Goal: Task Accomplishment & Management: Manage account settings

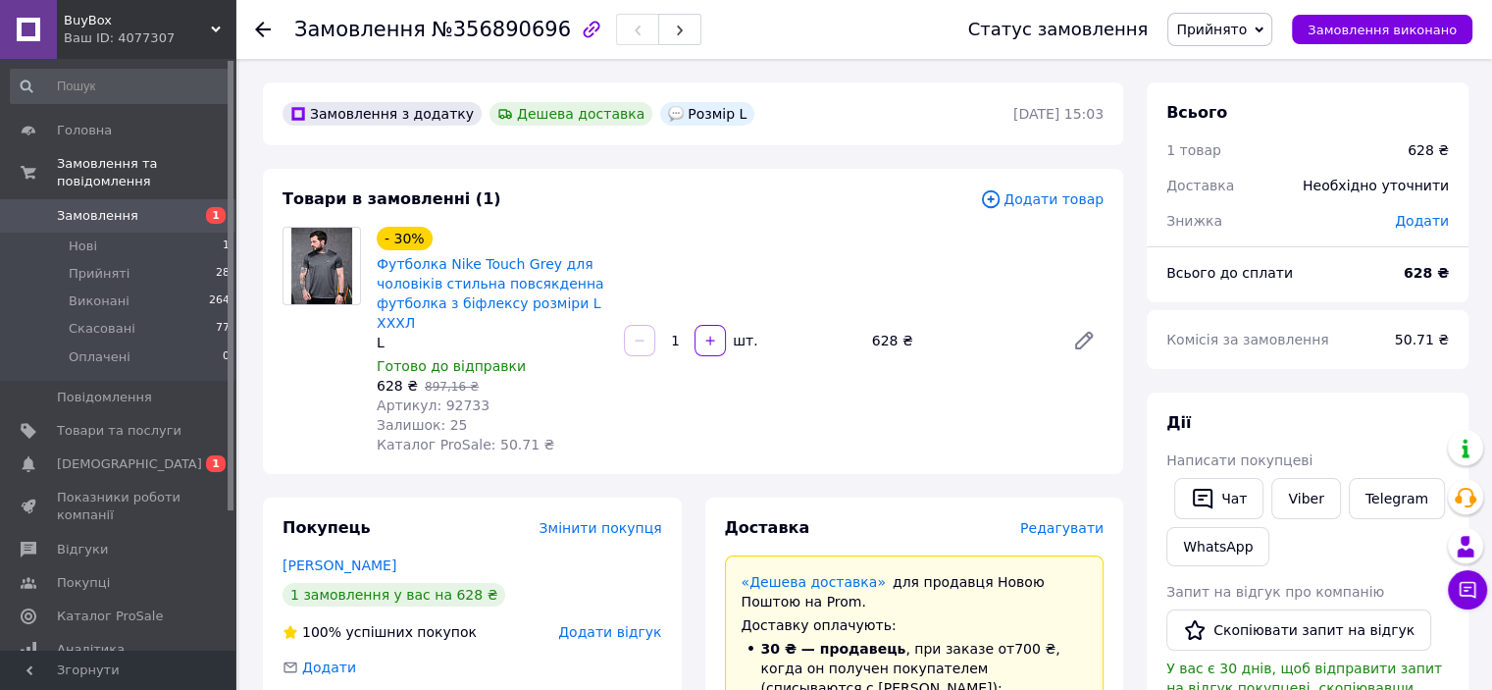
click at [461, 397] on span "Артикул: 92733" at bounding box center [433, 405] width 113 height 16
copy span "92733"
click at [790, 224] on div "- 30% Футболка Nike Touch Grey для чоловіків стильна повсякденна футболка з біф…" at bounding box center [740, 340] width 742 height 235
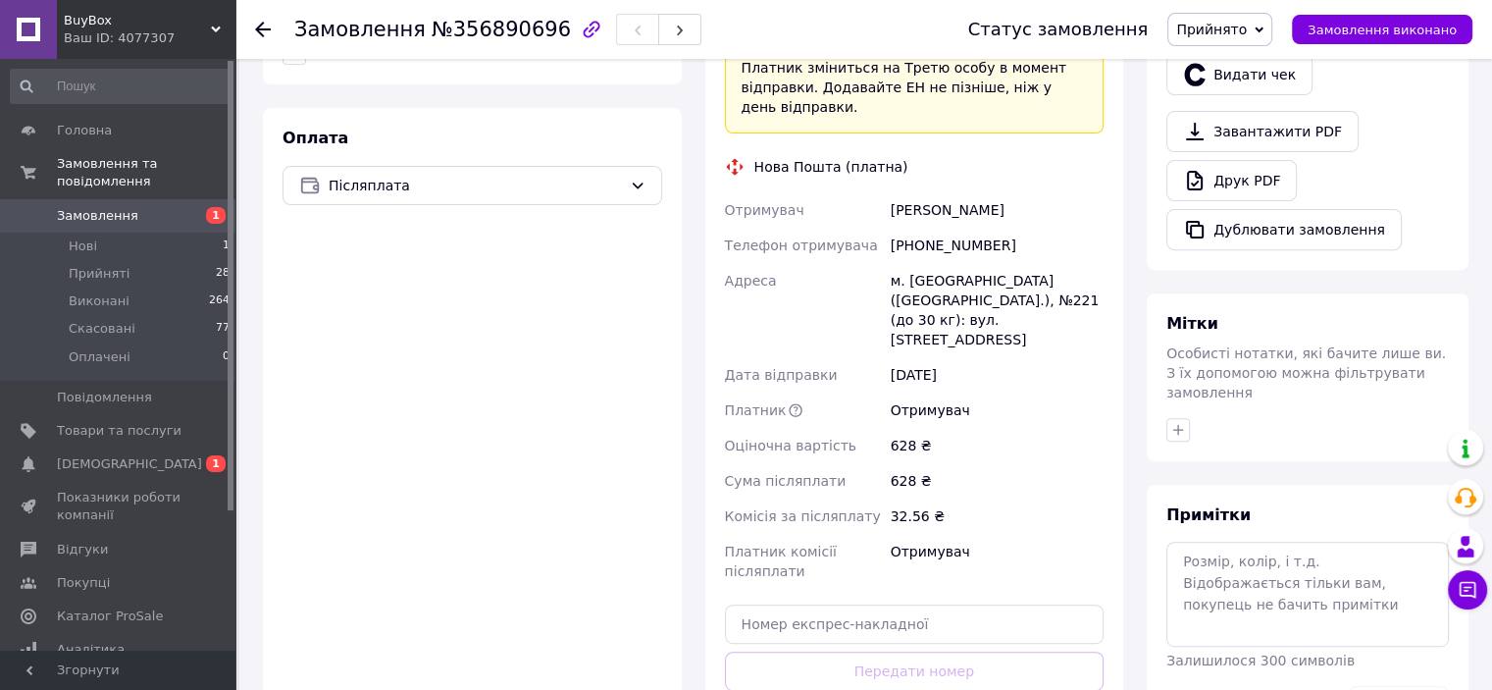
drag, startPoint x: 1009, startPoint y: 170, endPoint x: 890, endPoint y: 179, distance: 120.0
click at [890, 192] on div "Анна Шапоренко" at bounding box center [997, 209] width 221 height 35
click at [572, 391] on div "Оплата Післяплата" at bounding box center [472, 453] width 419 height 690
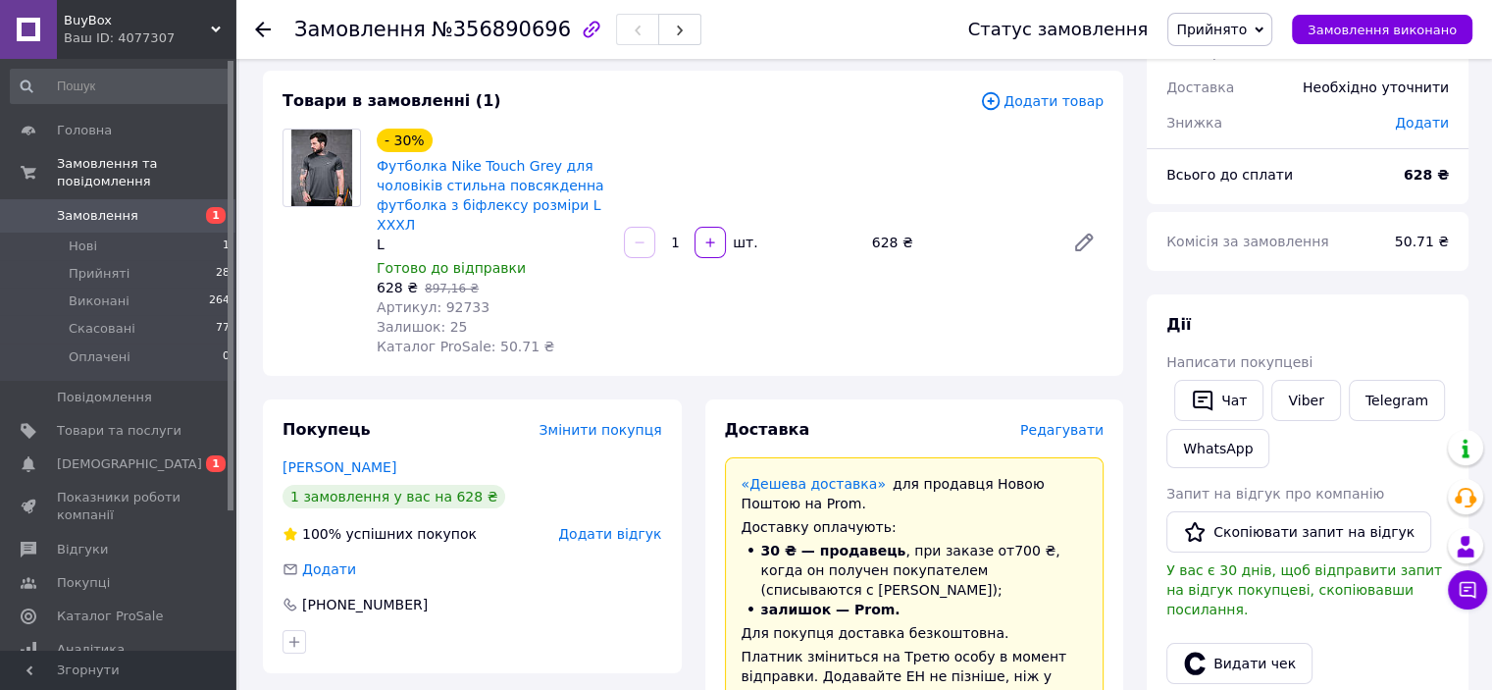
scroll to position [98, 0]
click at [1289, 399] on link "Viber" at bounding box center [1305, 400] width 69 height 41
drag, startPoint x: 1360, startPoint y: 314, endPoint x: 1043, endPoint y: 290, distance: 318.7
click at [1354, 311] on div "Дії Написати покупцеві   Чат Viber Telegram WhatsApp Запит на відгук про компан…" at bounding box center [1308, 576] width 322 height 564
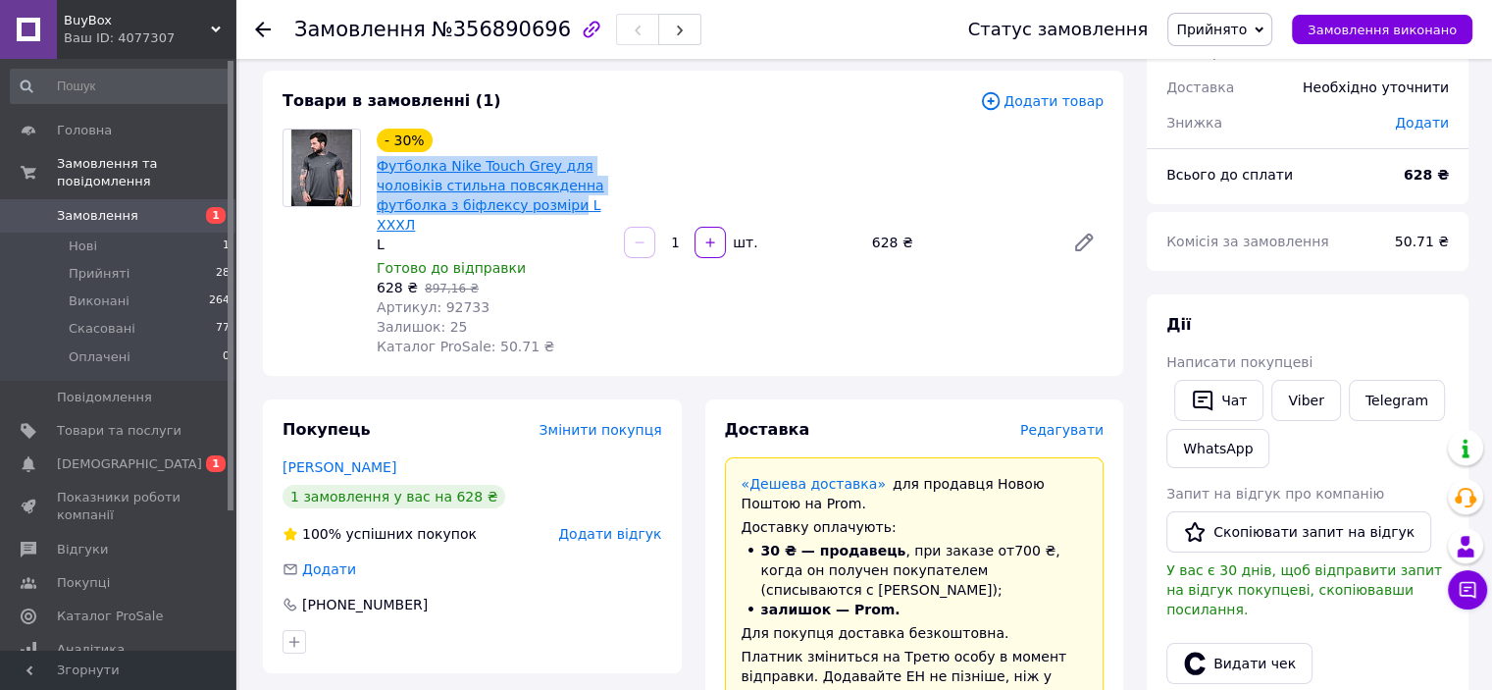
drag, startPoint x: 370, startPoint y: 165, endPoint x: 559, endPoint y: 211, distance: 194.8
click at [559, 211] on div "- 30% Футболка Nike Touch Grey для чоловіків стильна повсякденна футболка з біф…" at bounding box center [492, 242] width 247 height 235
copy link "Футболка Nike Touch Grey для чоловіків стильна повсякденна футболка з біфлексу …"
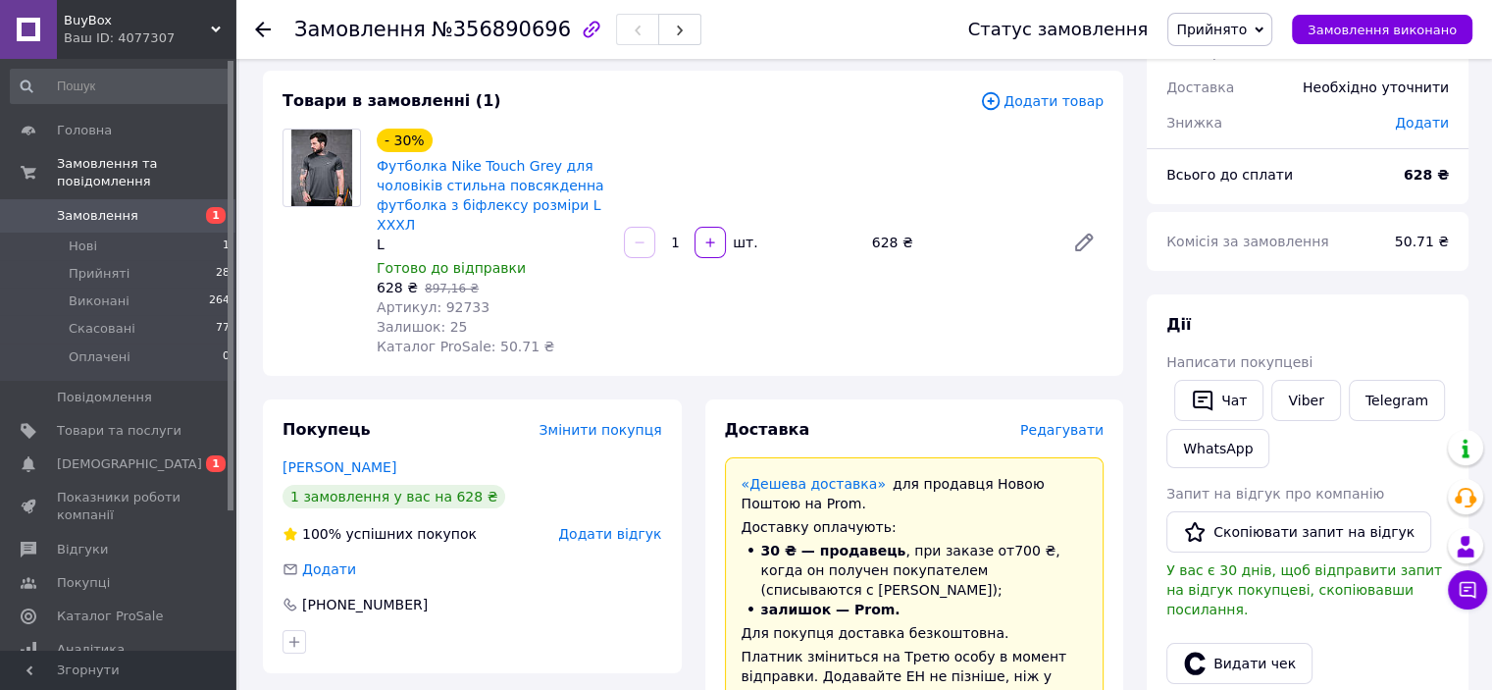
click at [1381, 334] on div "Дії Написати покупцеві   Чат Viber Telegram WhatsApp Запит на відгук про компан…" at bounding box center [1307, 576] width 282 height 525
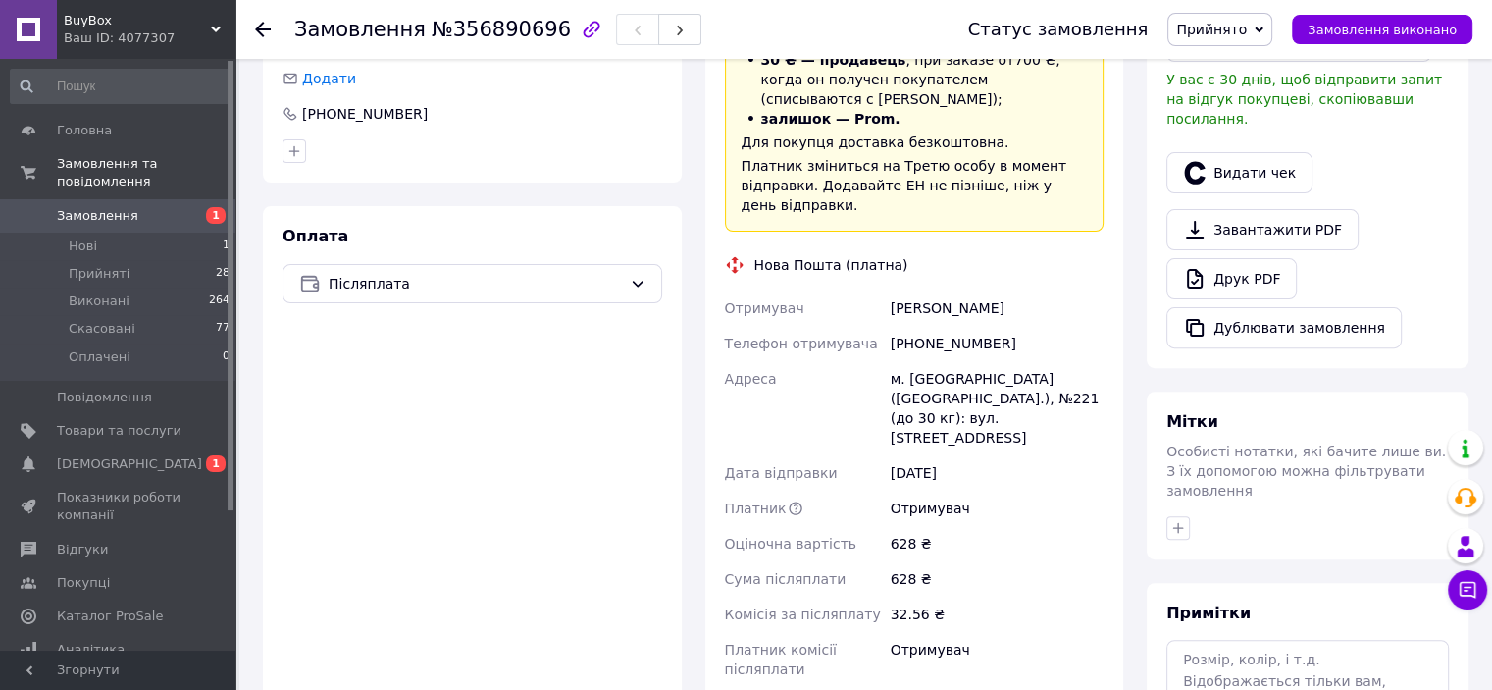
click at [884, 290] on div "Отримувач Анна Шапоренко Телефон отримувача +380674210808 Адреса м. Київ (Київс…" at bounding box center [914, 488] width 387 height 396
copy div "Отримувач Анна Шапоренко"
drag, startPoint x: 1007, startPoint y: 301, endPoint x: 915, endPoint y: 308, distance: 92.5
click at [915, 326] on div "[PHONE_NUMBER]" at bounding box center [997, 343] width 221 height 35
copy div "0674210808"
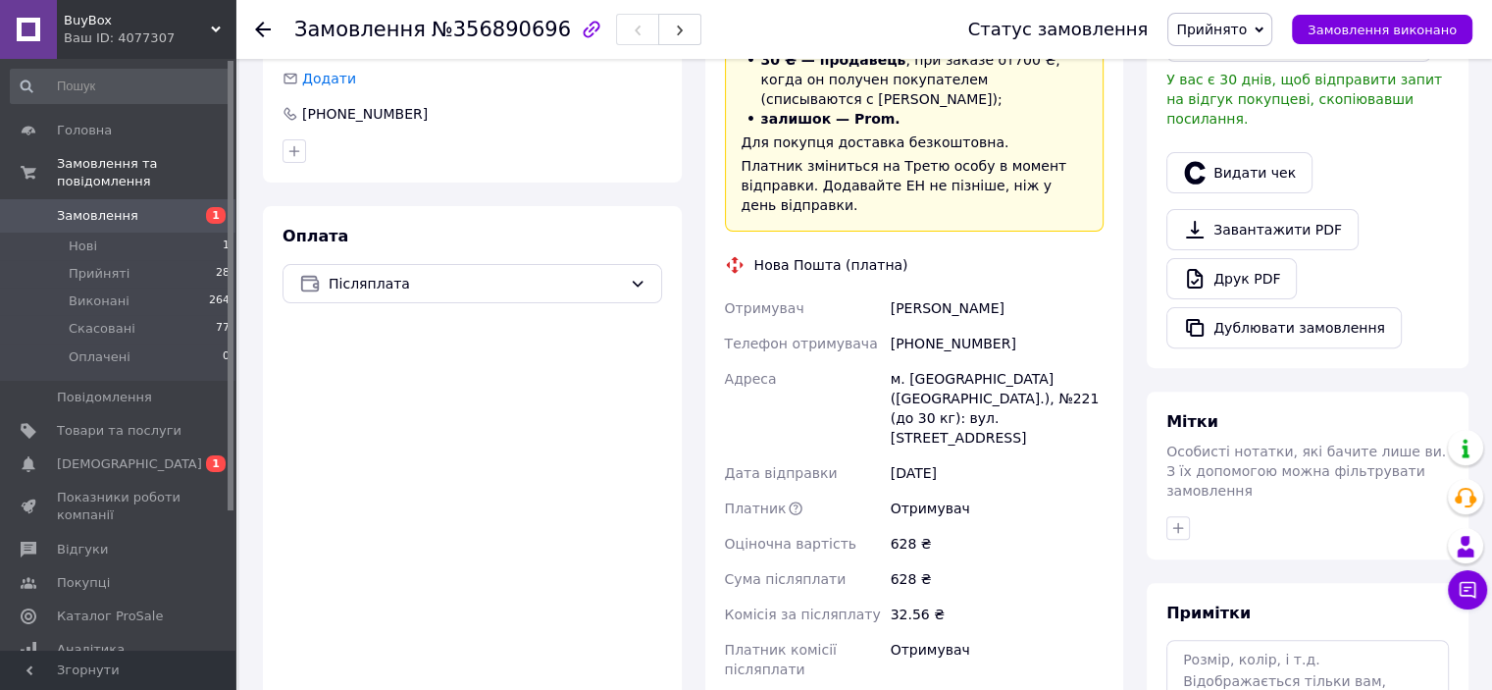
drag, startPoint x: 594, startPoint y: 450, endPoint x: 824, endPoint y: 321, distance: 263.5
click at [594, 449] on div "Оплата Післяплата" at bounding box center [472, 551] width 419 height 690
click at [916, 361] on div "м. [GEOGRAPHIC_DATA] ([GEOGRAPHIC_DATA].), №221 (до 30 кг): вул. [STREET_ADDRES…" at bounding box center [997, 408] width 221 height 94
copy div "Київ"
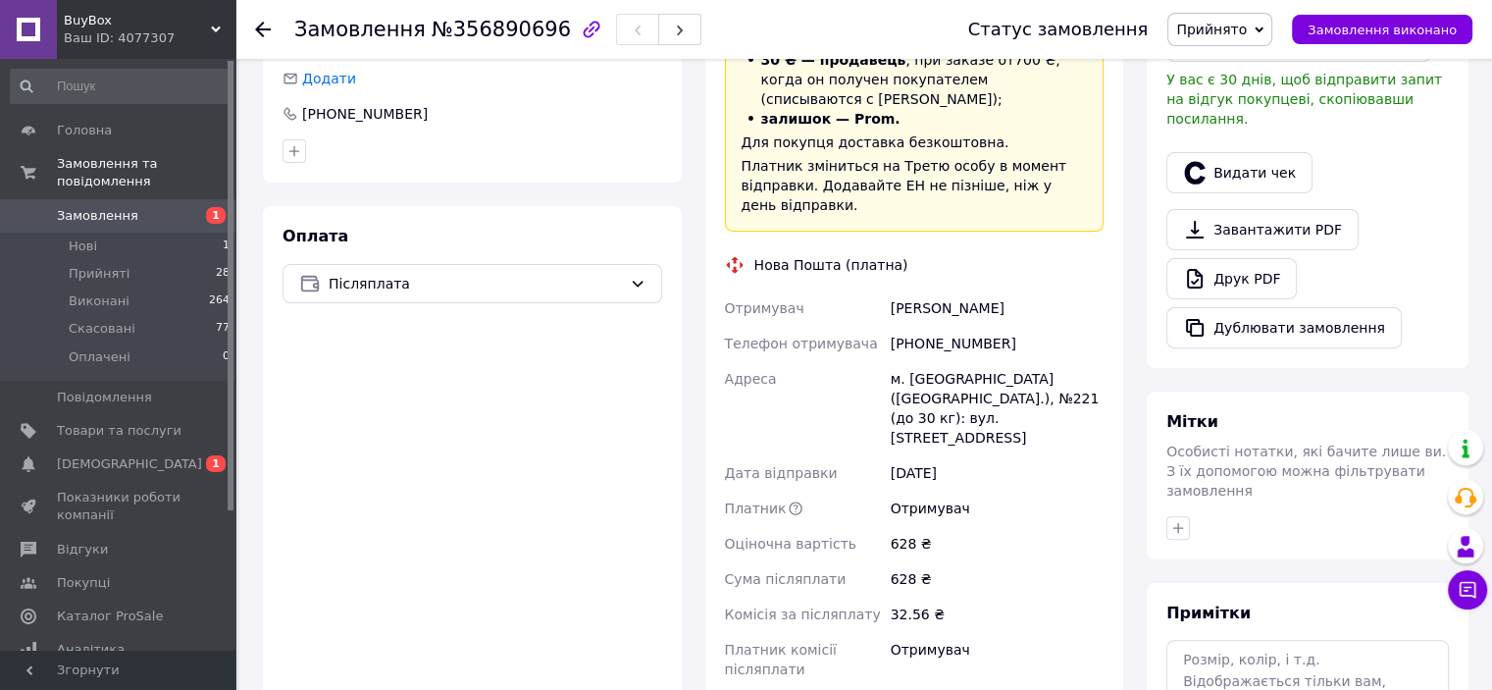
click at [1061, 361] on div "м. [GEOGRAPHIC_DATA] ([GEOGRAPHIC_DATA].), №221 (до 30 кг): вул. [STREET_ADDRES…" at bounding box center [997, 408] width 221 height 94
copy div "221"
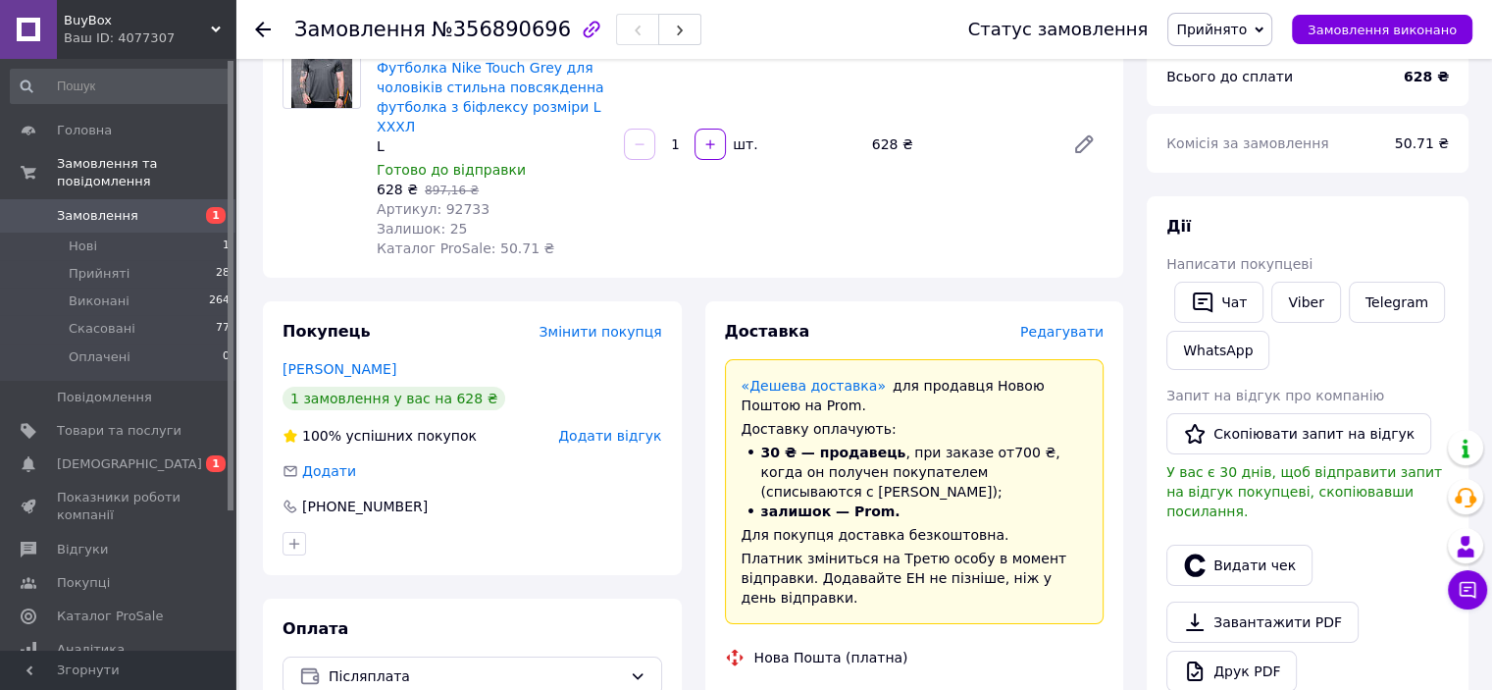
click at [800, 203] on div "- 30% Футболка Nike Touch Grey для чоловіків стильна повсякденна футболка з біф…" at bounding box center [740, 143] width 742 height 235
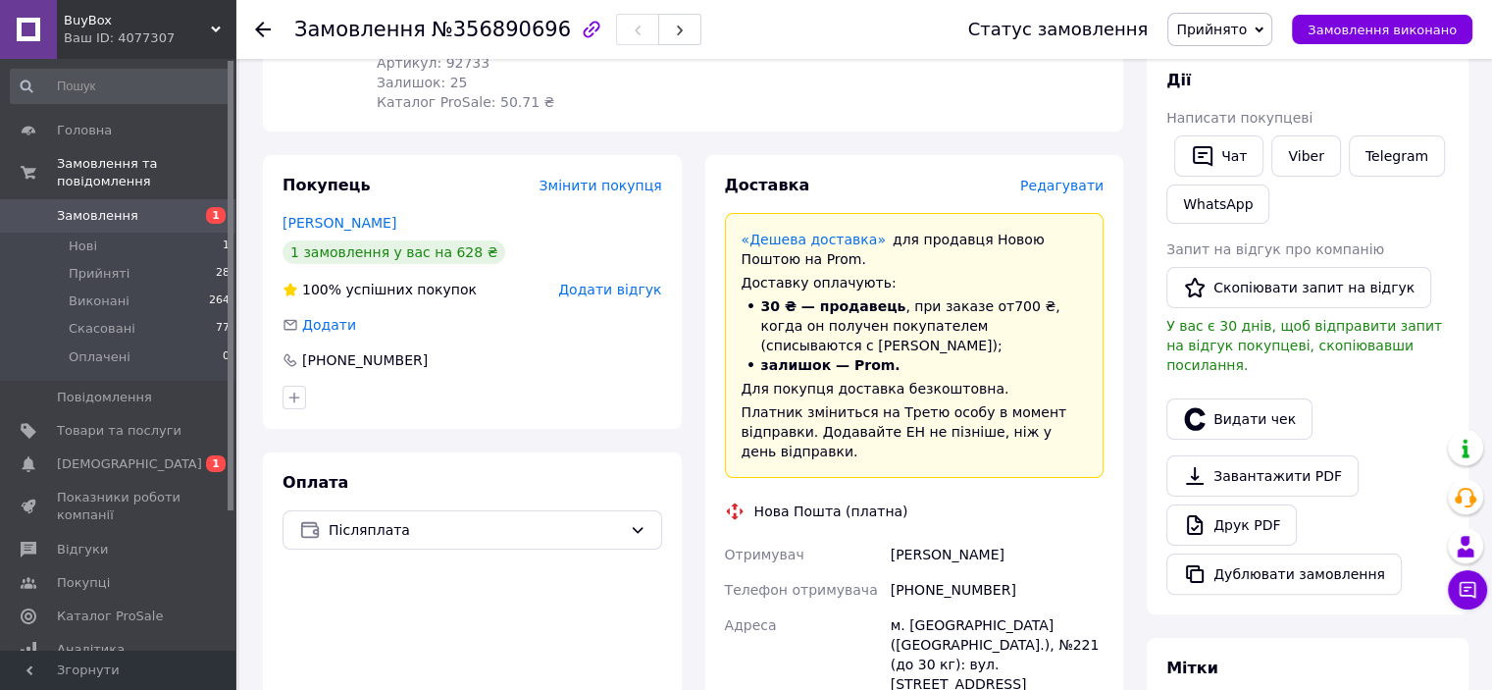
scroll to position [687, 0]
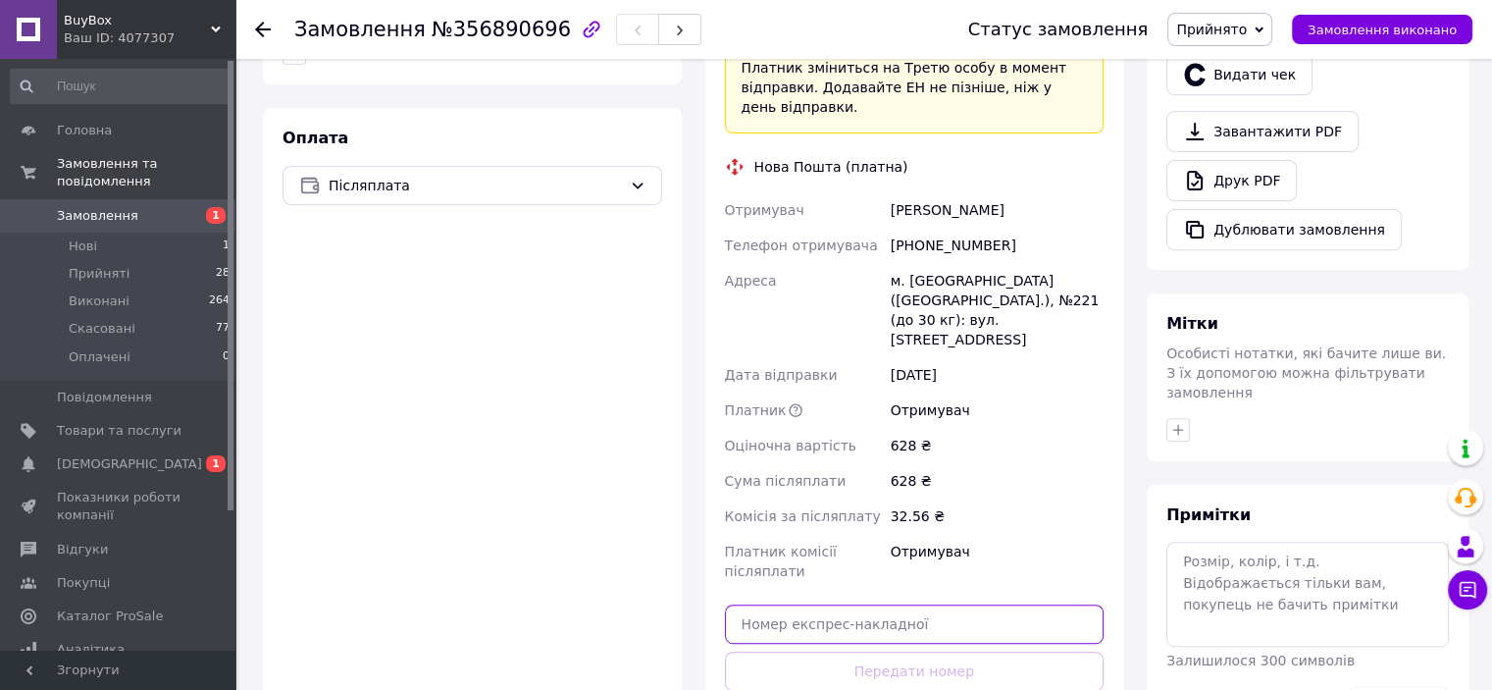
click at [871, 604] on input "text" at bounding box center [915, 623] width 380 height 39
paste input "20451225137680"
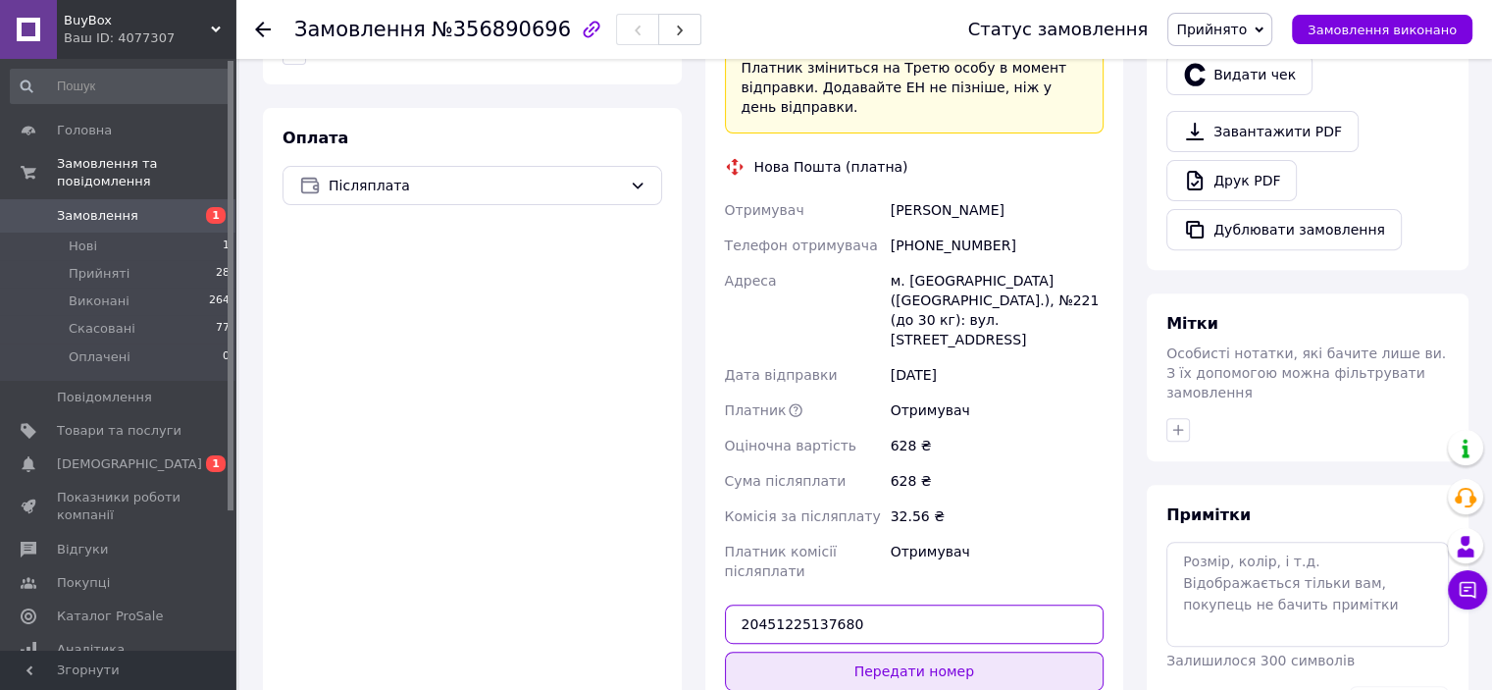
type input "20451225137680"
click at [887, 651] on button "Передати номер" at bounding box center [915, 670] width 380 height 39
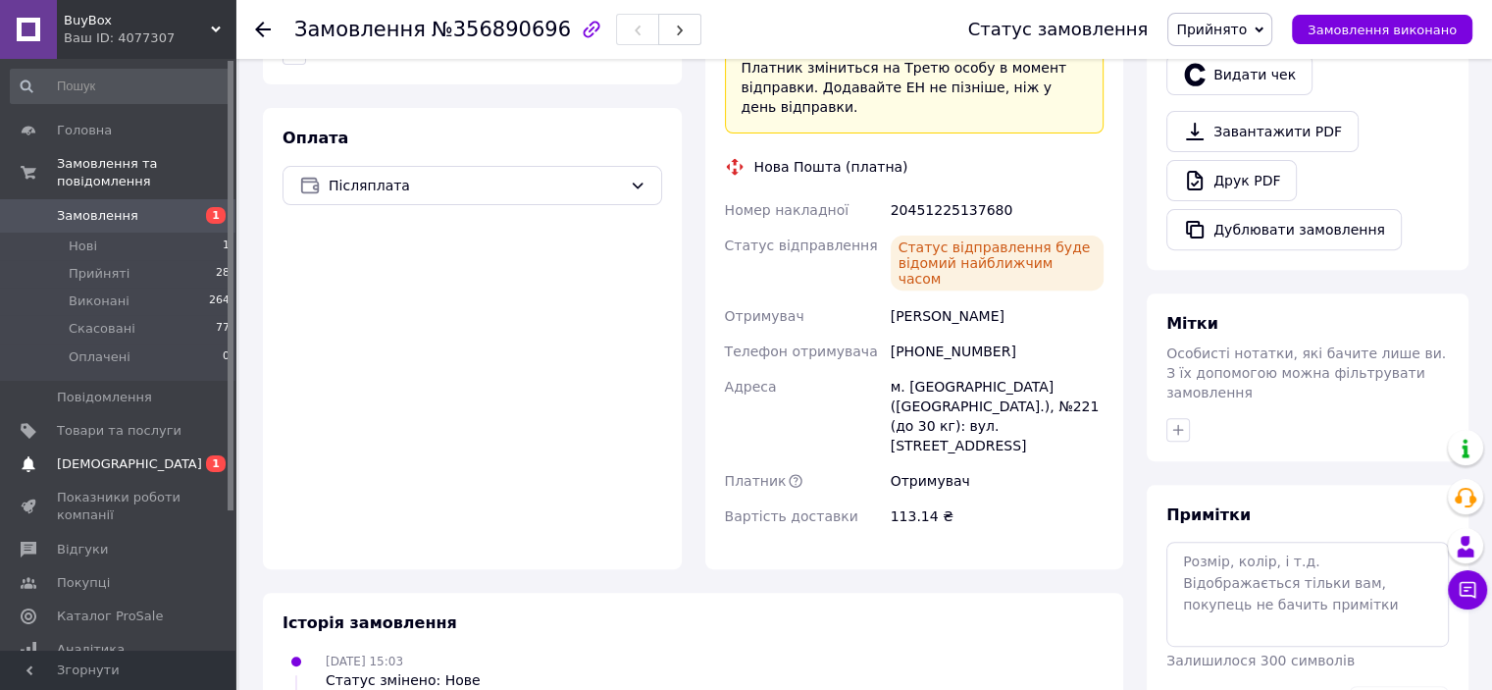
click at [115, 455] on span "[DEMOGRAPHIC_DATA]" at bounding box center [129, 464] width 145 height 18
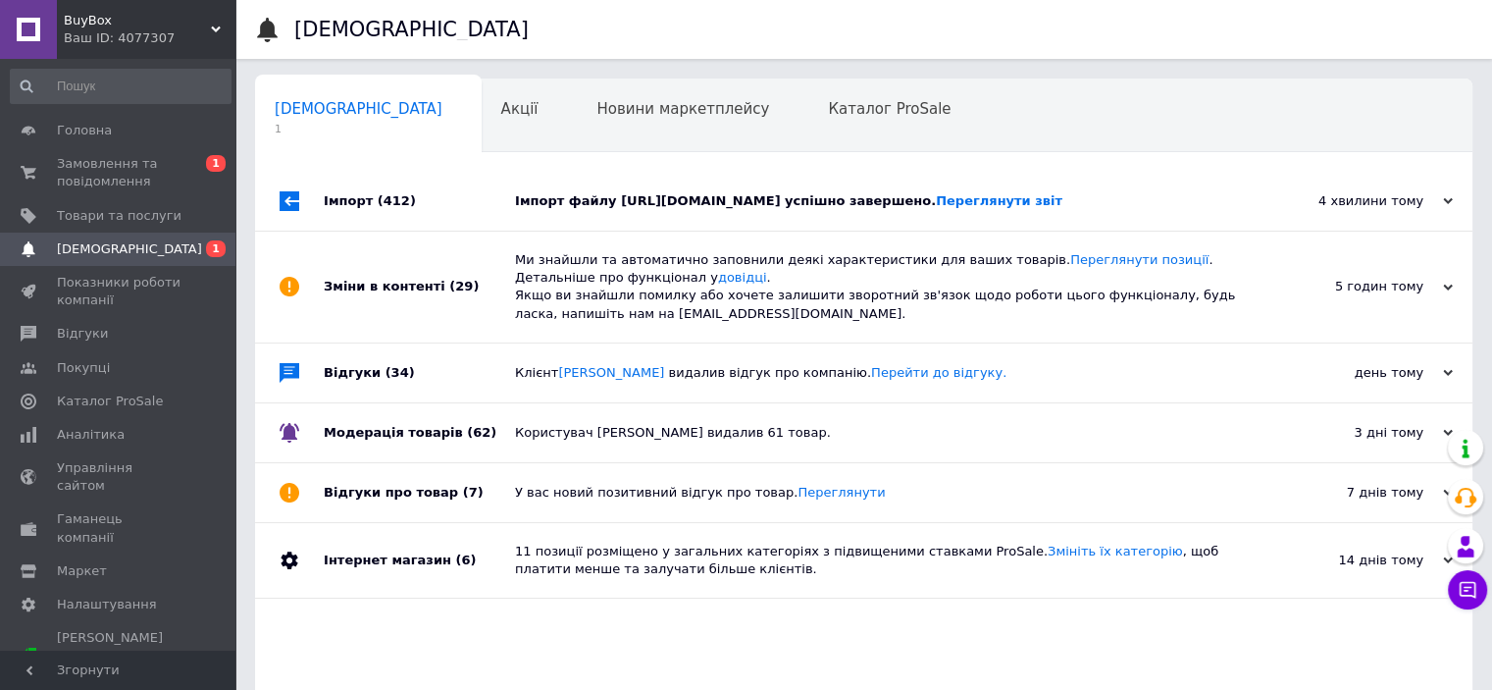
click at [647, 192] on div "Імпорт файлу https://www.shopeditor.com.ua/se_files/BuyBox238989D3D1B81.xml усп…" at bounding box center [885, 201] width 741 height 18
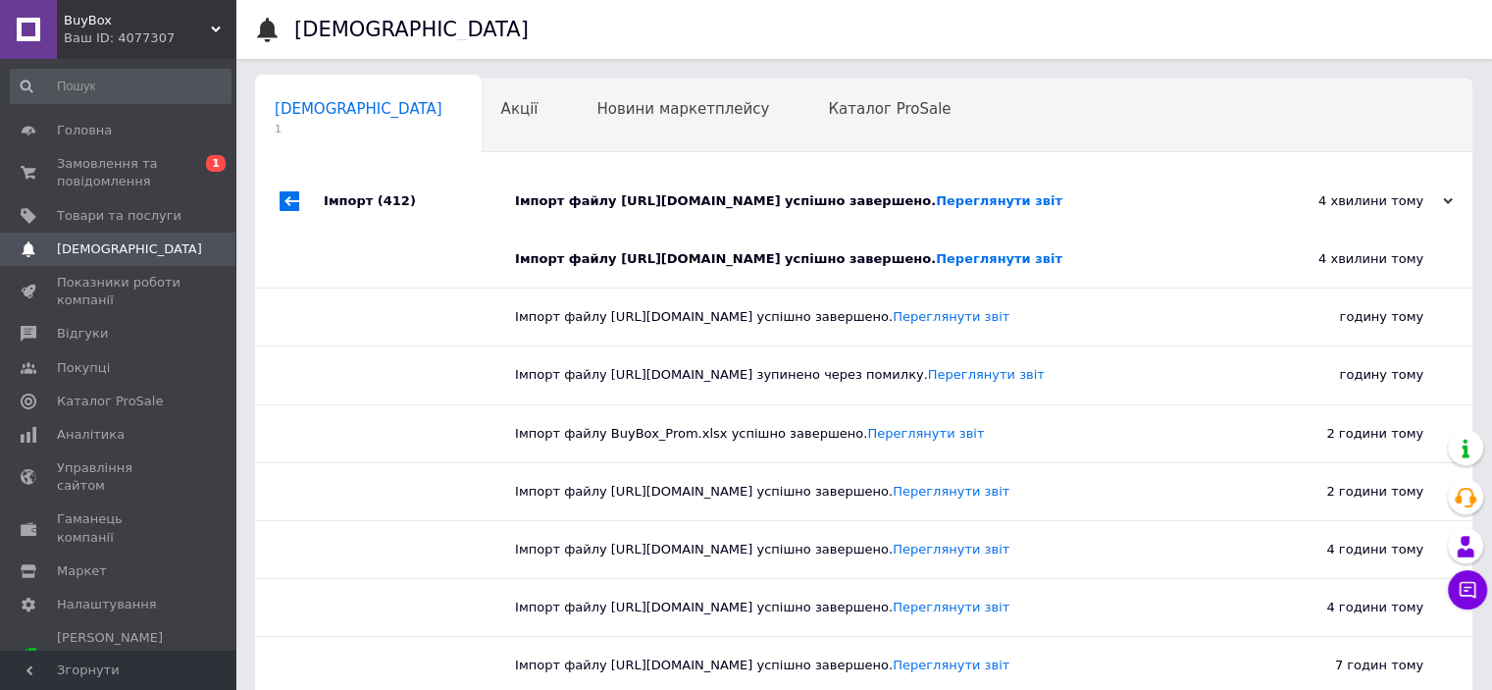
click at [647, 192] on div "Імпорт файлу https://www.shopeditor.com.ua/se_files/BuyBox238989D3D1B81.xml усп…" at bounding box center [885, 201] width 741 height 18
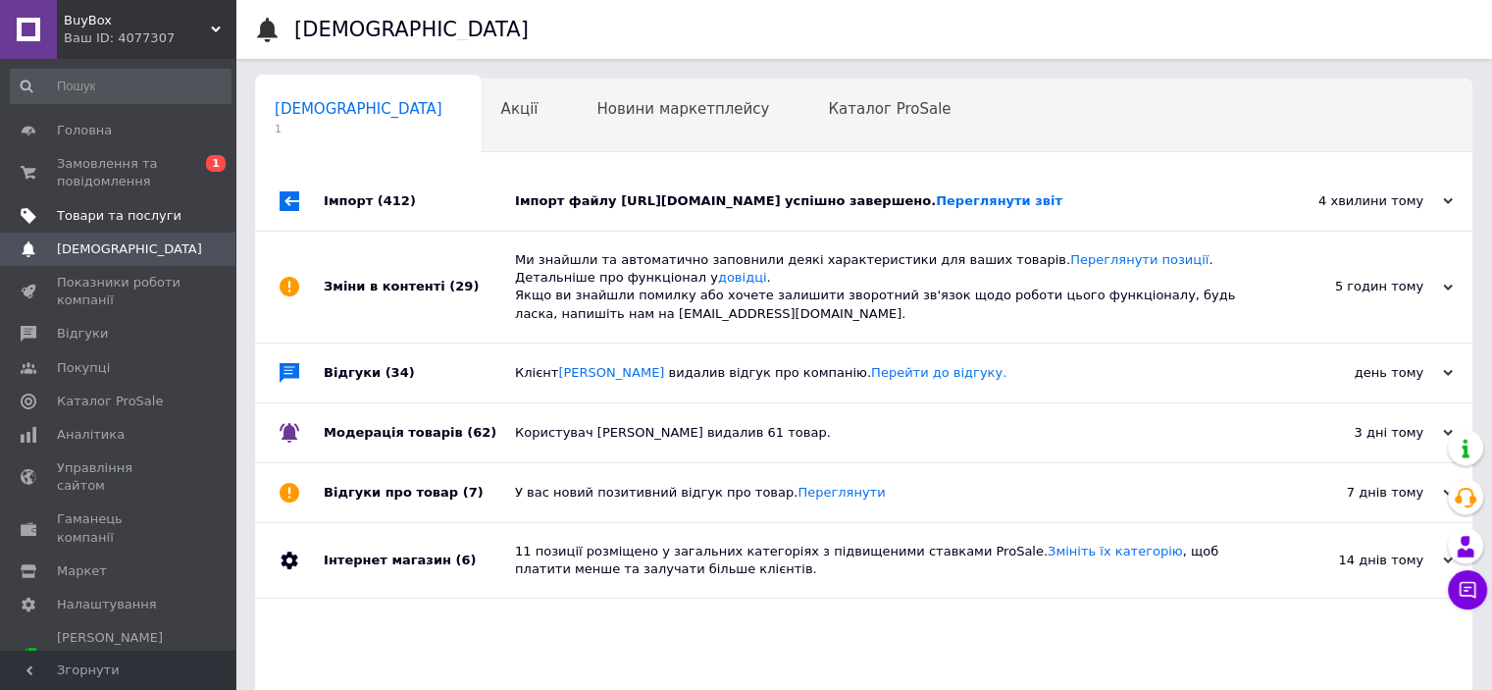
click at [185, 199] on link "Товари та послуги" at bounding box center [120, 215] width 241 height 33
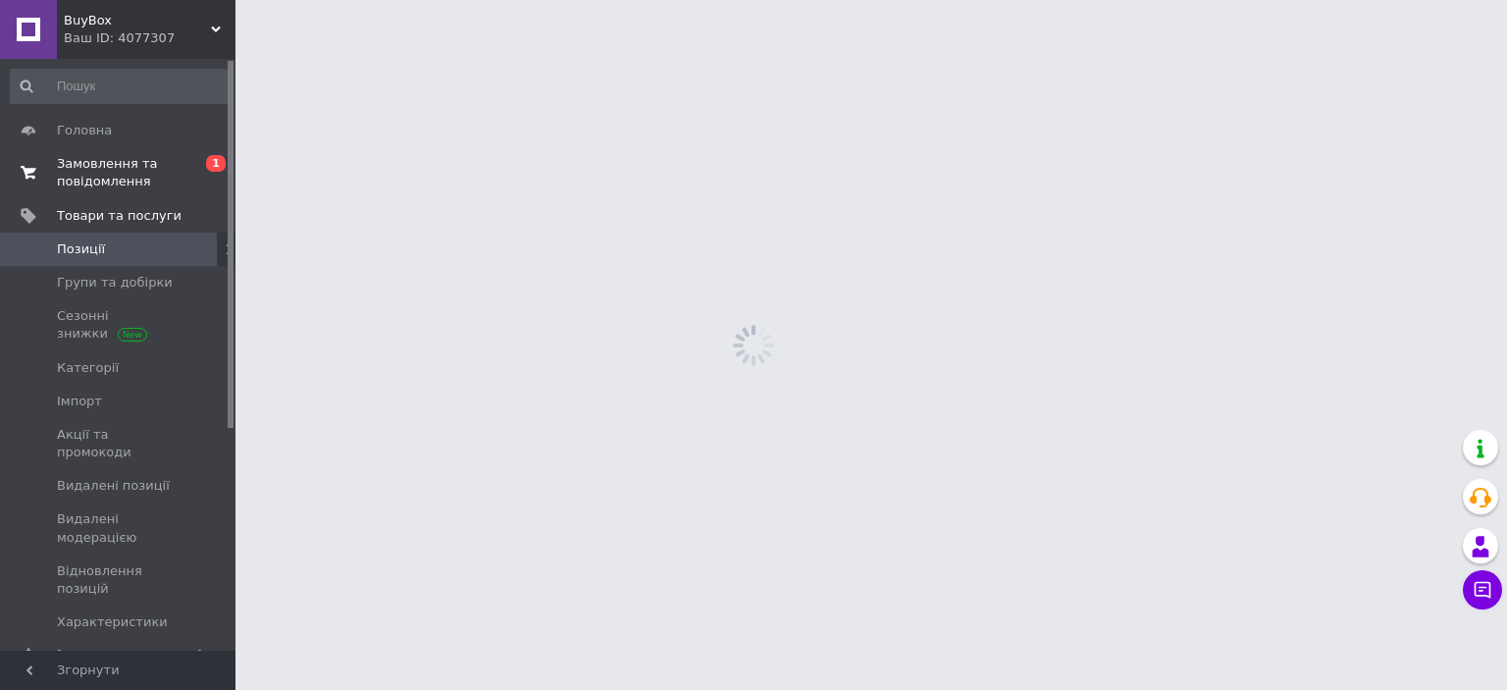
click at [177, 186] on span "Замовлення та повідомлення" at bounding box center [119, 172] width 125 height 35
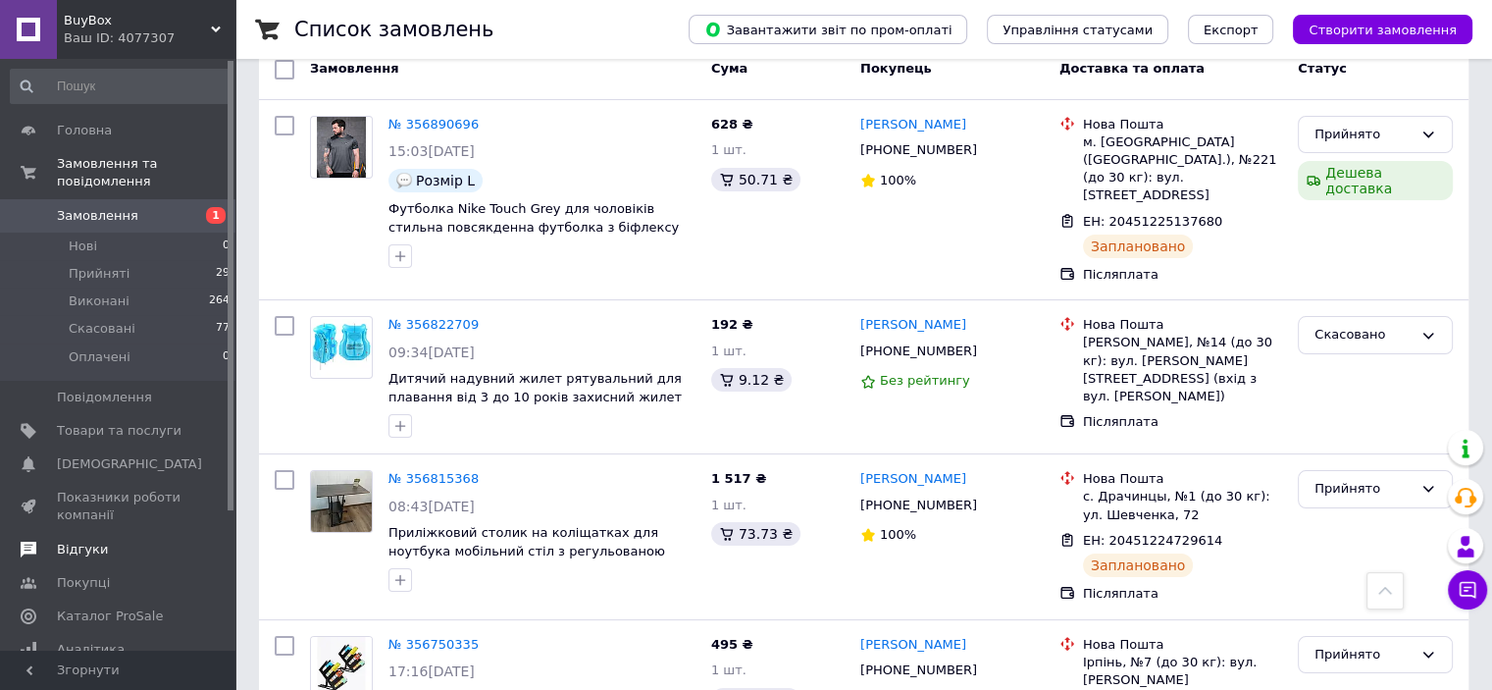
scroll to position [98, 0]
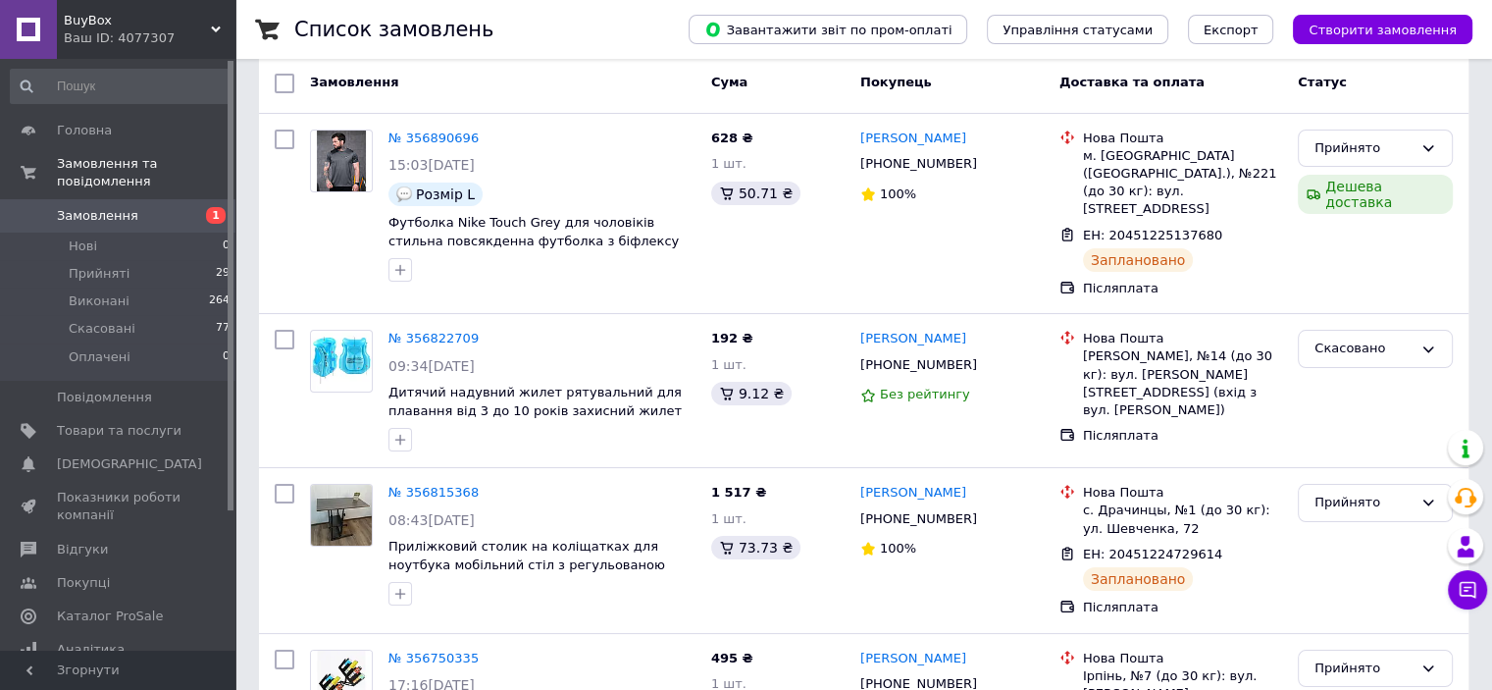
click at [112, 207] on span "Замовлення" at bounding box center [97, 216] width 81 height 18
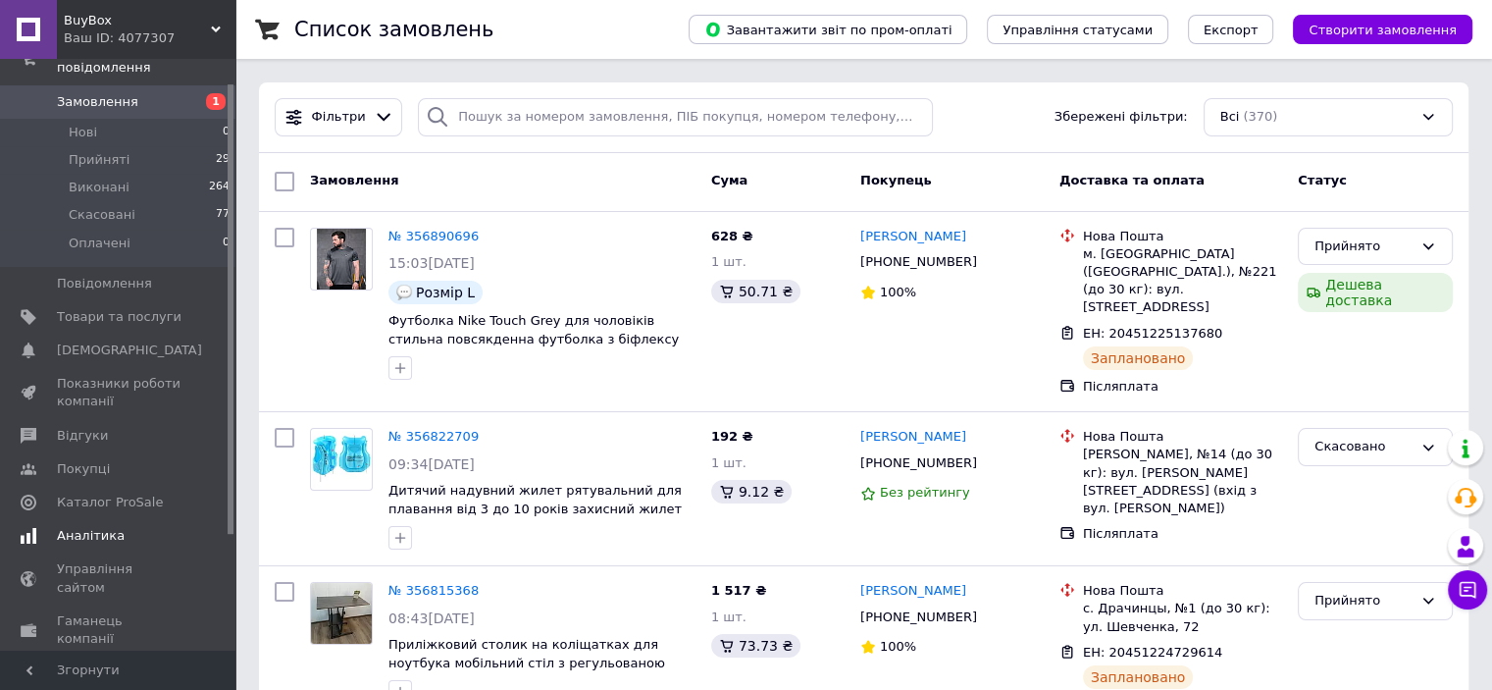
scroll to position [182, 0]
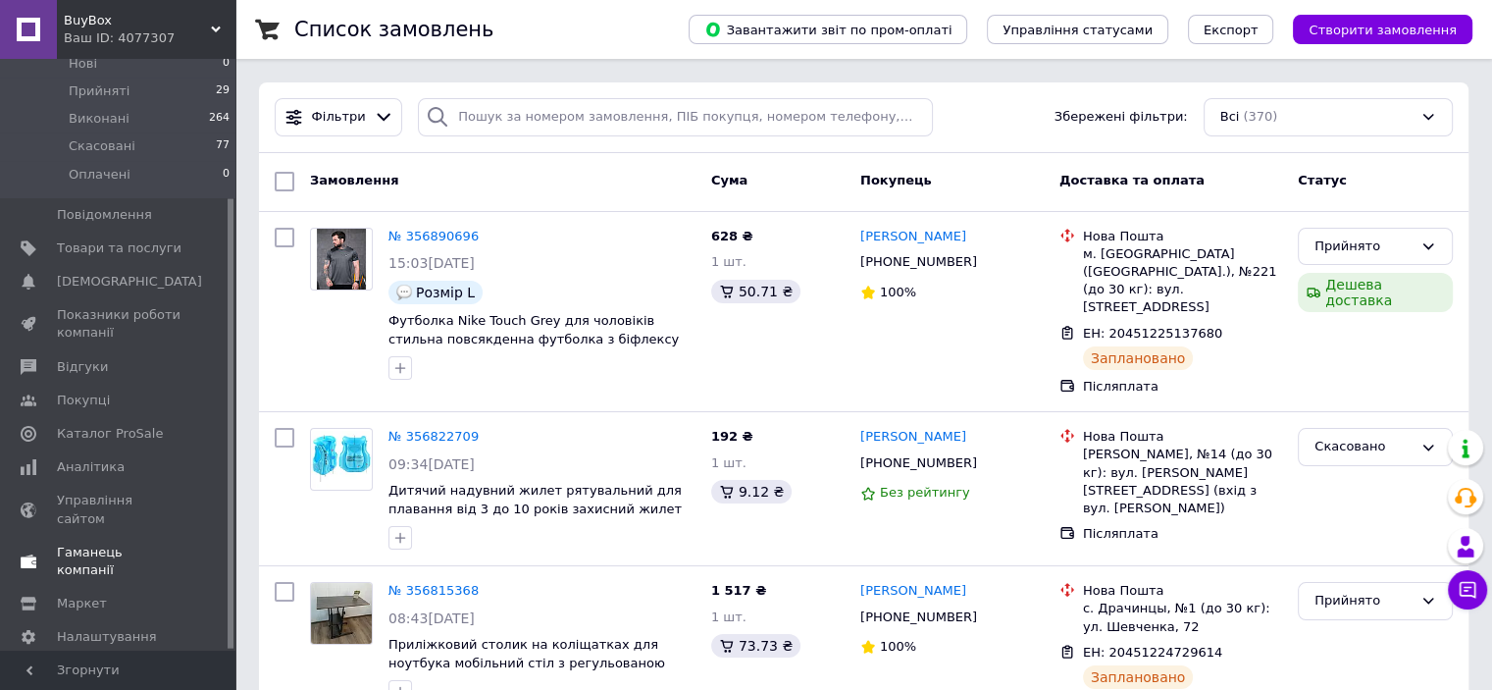
click at [134, 543] on span "Гаманець компанії" at bounding box center [119, 560] width 125 height 35
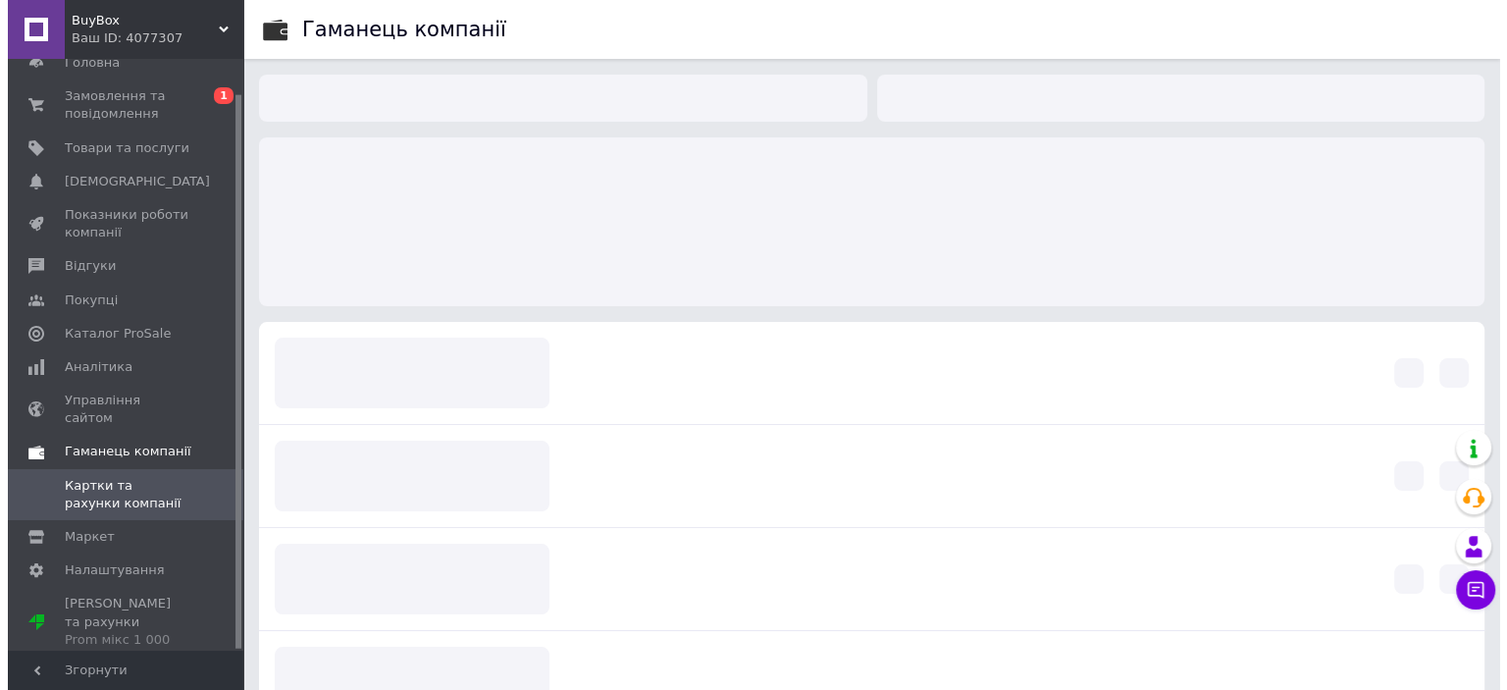
scroll to position [36, 0]
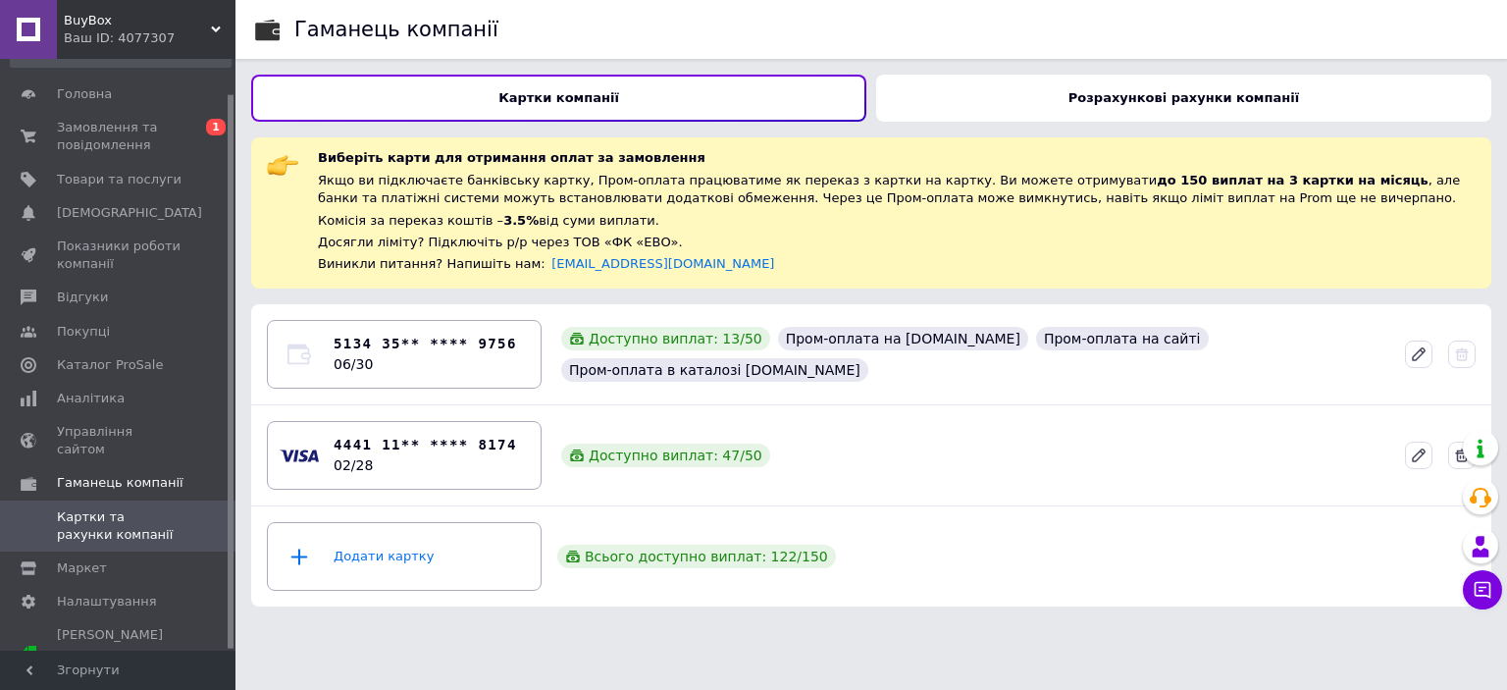
click at [1242, 107] on div "Розрахункові рахунки компанії" at bounding box center [1183, 98] width 615 height 47
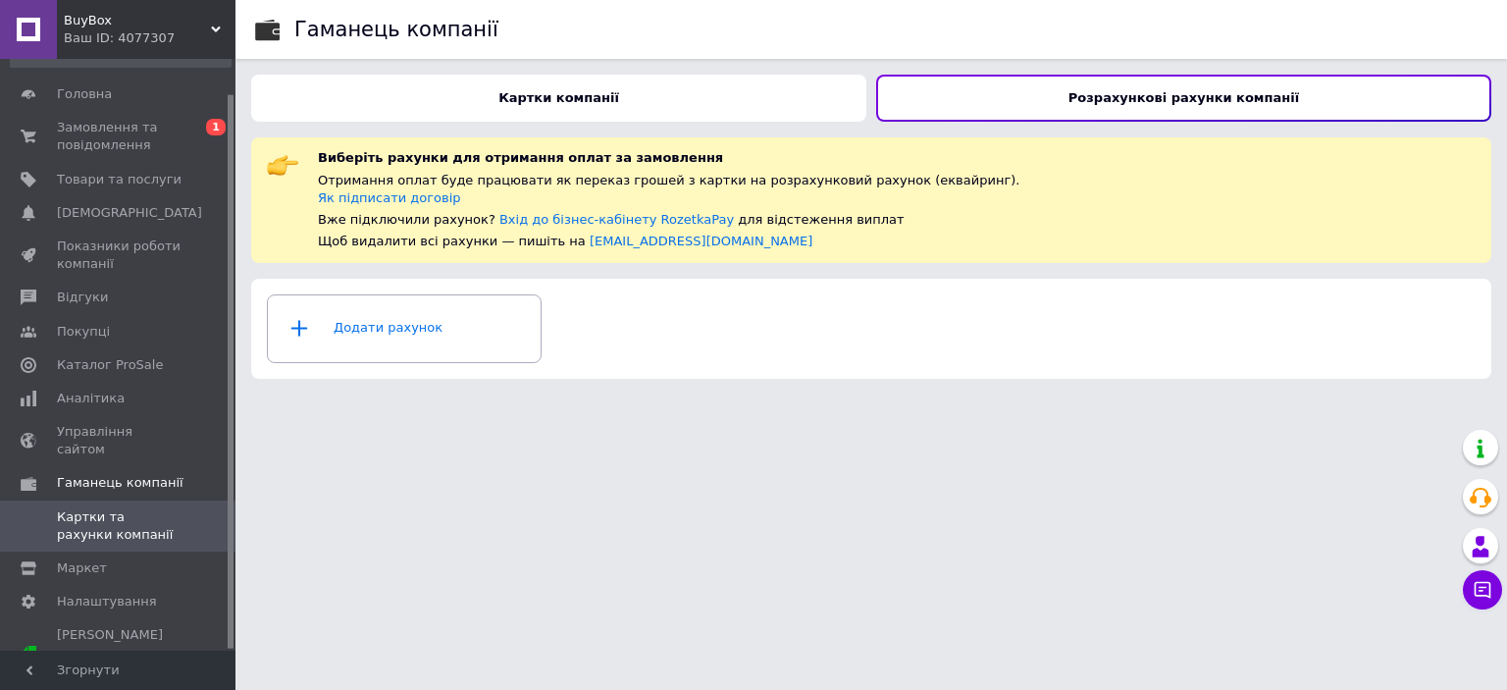
click at [569, 103] on b "Картки компанії" at bounding box center [558, 97] width 121 height 15
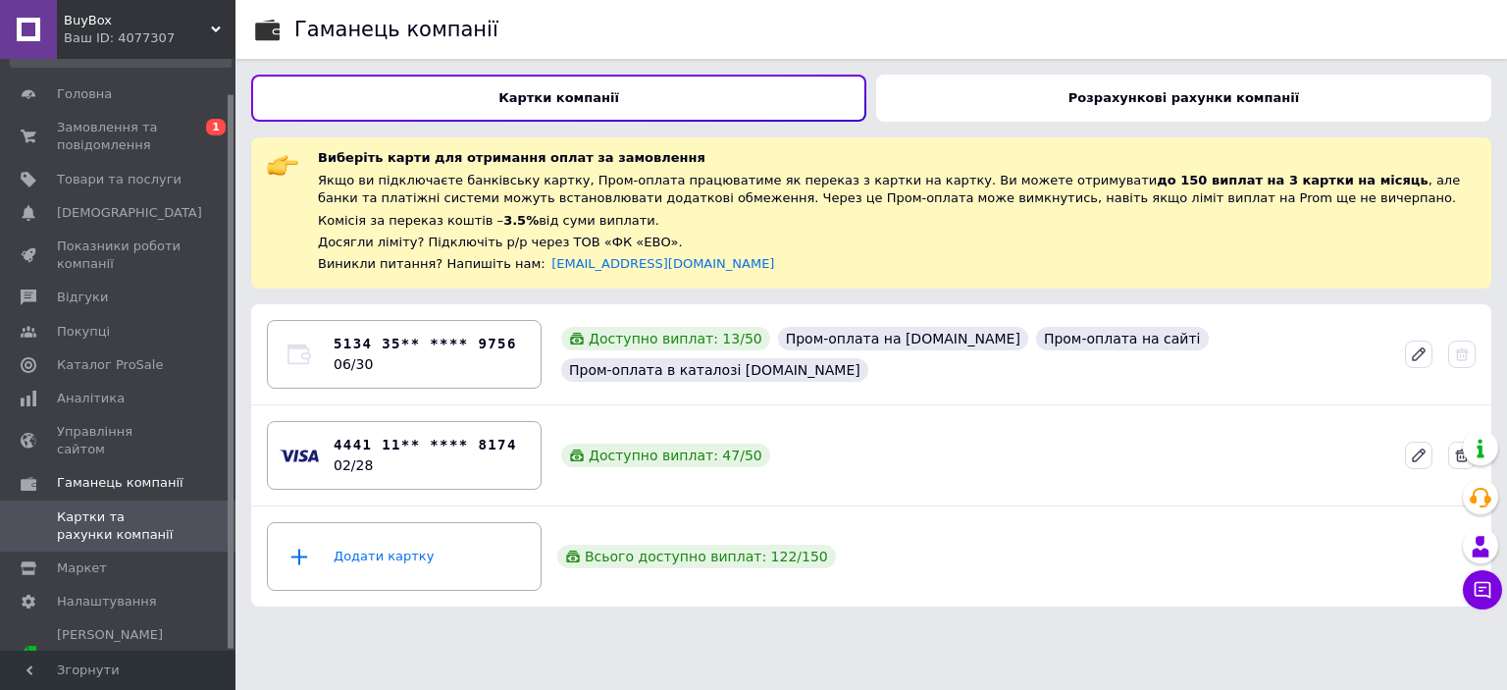
click at [1089, 105] on b "Розрахункові рахунки компанії" at bounding box center [1183, 97] width 230 height 15
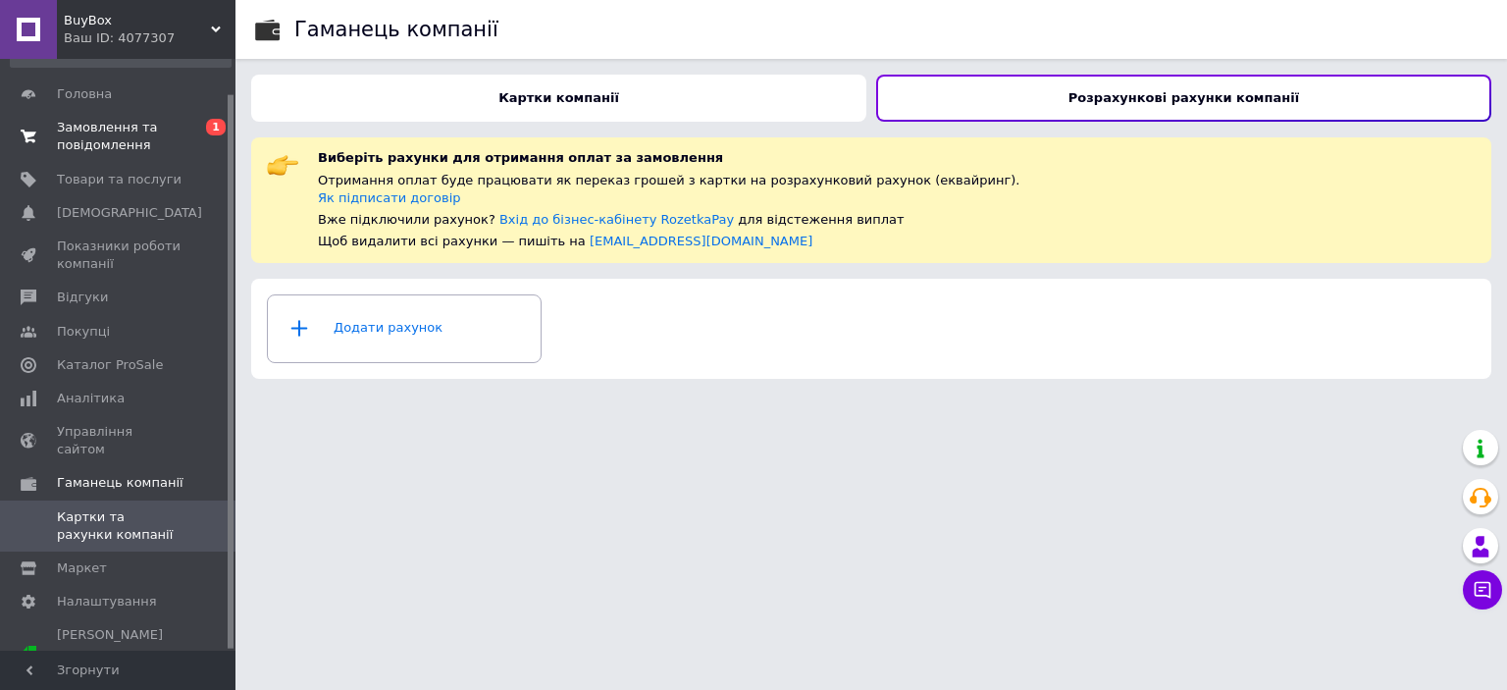
click at [83, 128] on span "Замовлення та повідомлення" at bounding box center [119, 136] width 125 height 35
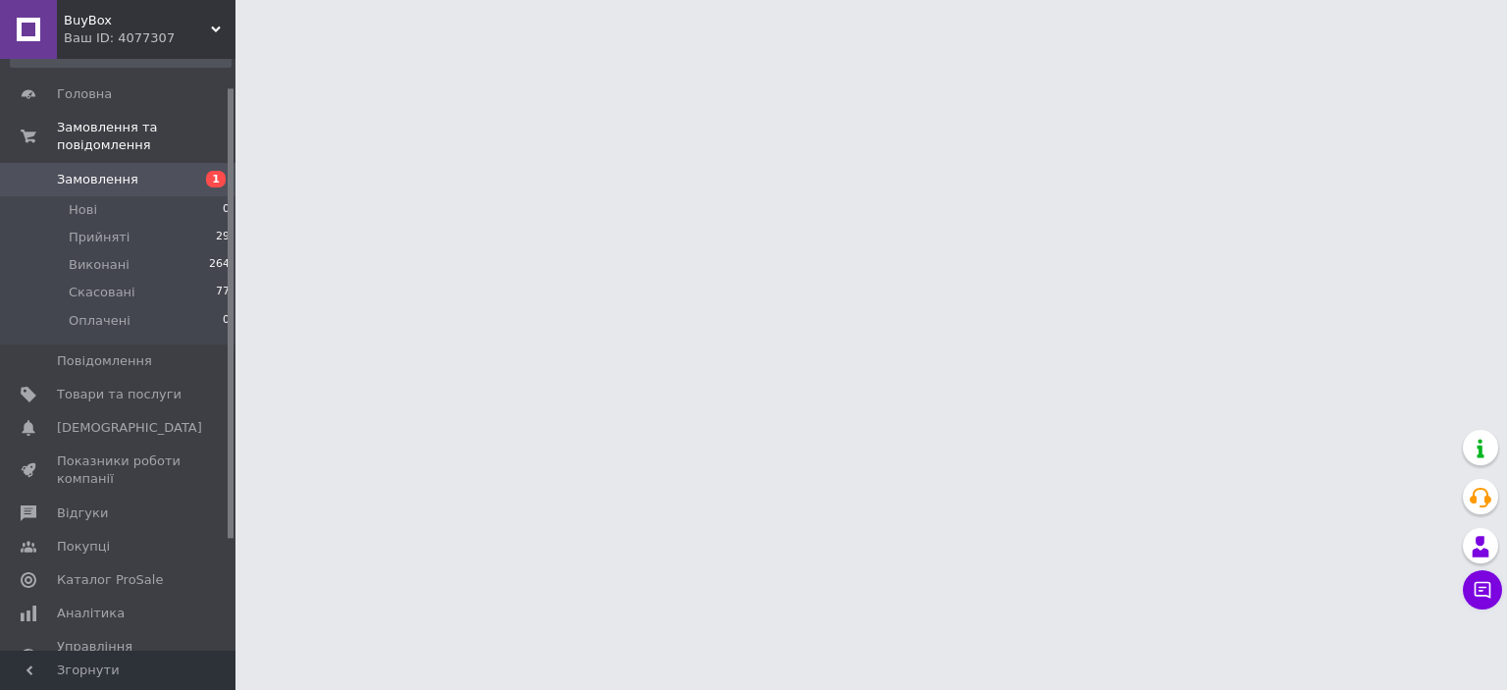
click at [102, 171] on span "Замовлення" at bounding box center [97, 180] width 81 height 18
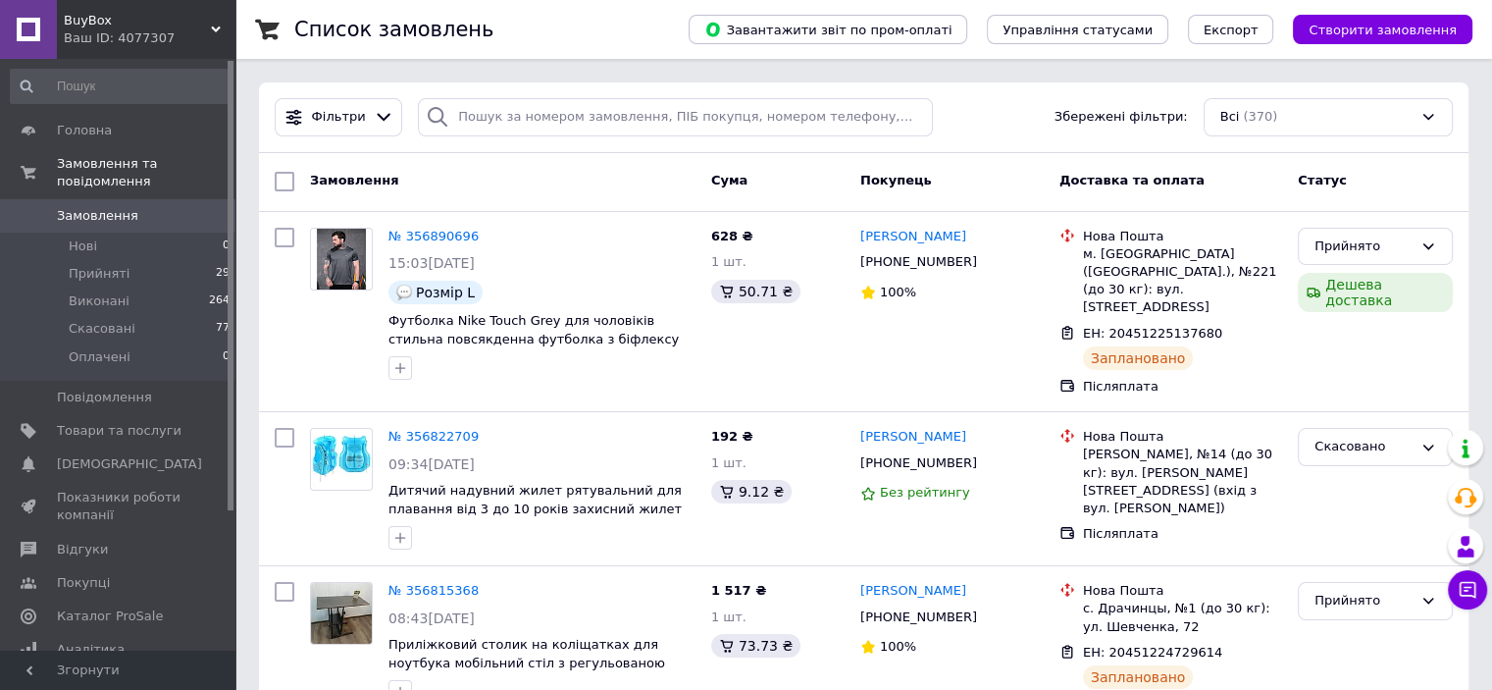
scroll to position [182, 0]
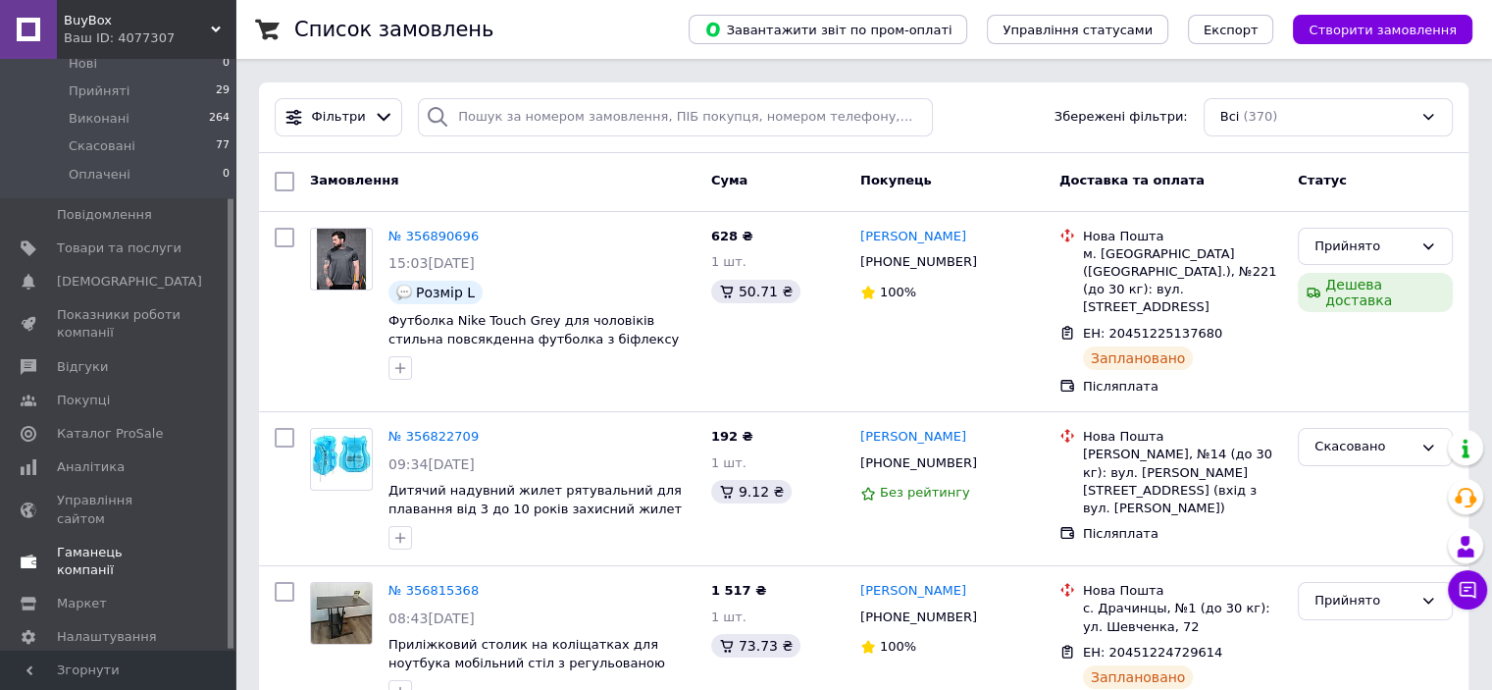
click at [88, 543] on span "Гаманець компанії" at bounding box center [119, 560] width 125 height 35
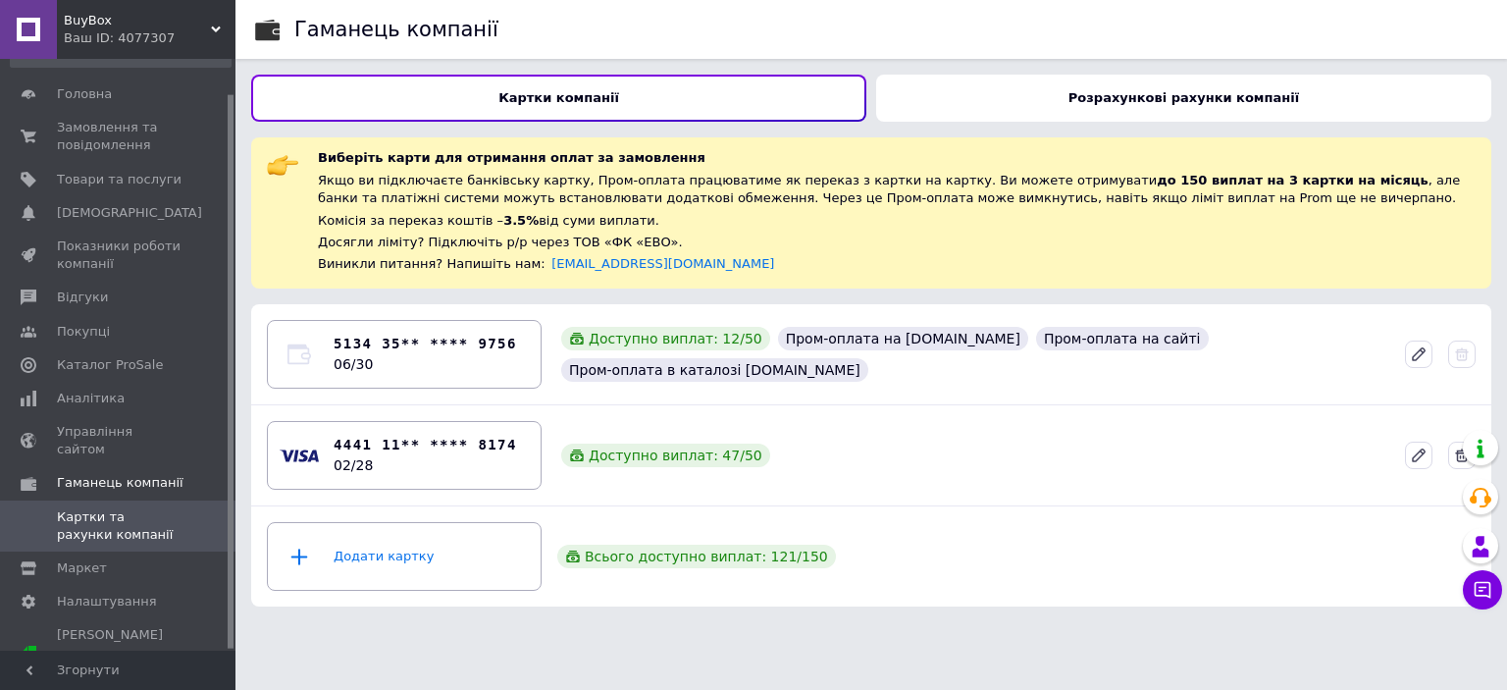
click at [1092, 102] on b "Розрахункові рахунки компанії" at bounding box center [1183, 97] width 230 height 15
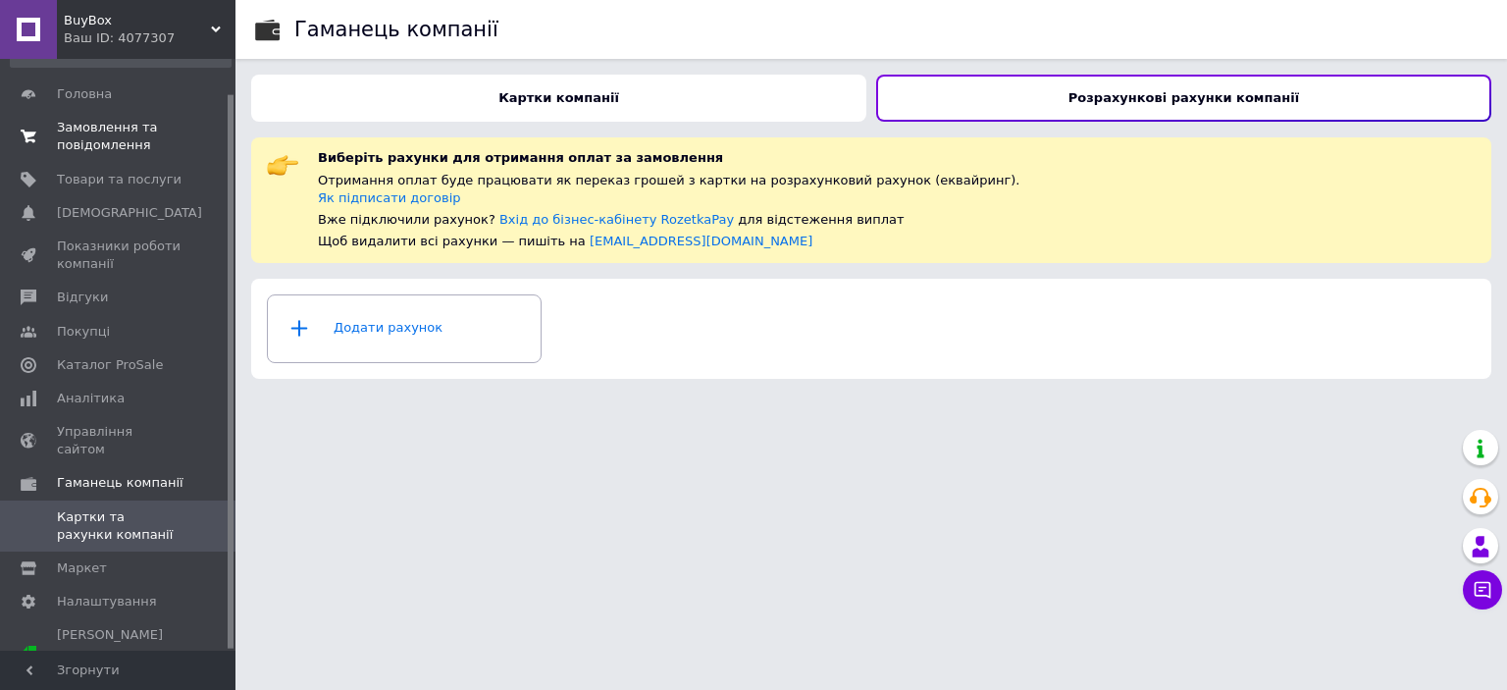
click at [111, 134] on span "Замовлення та повідомлення" at bounding box center [119, 136] width 125 height 35
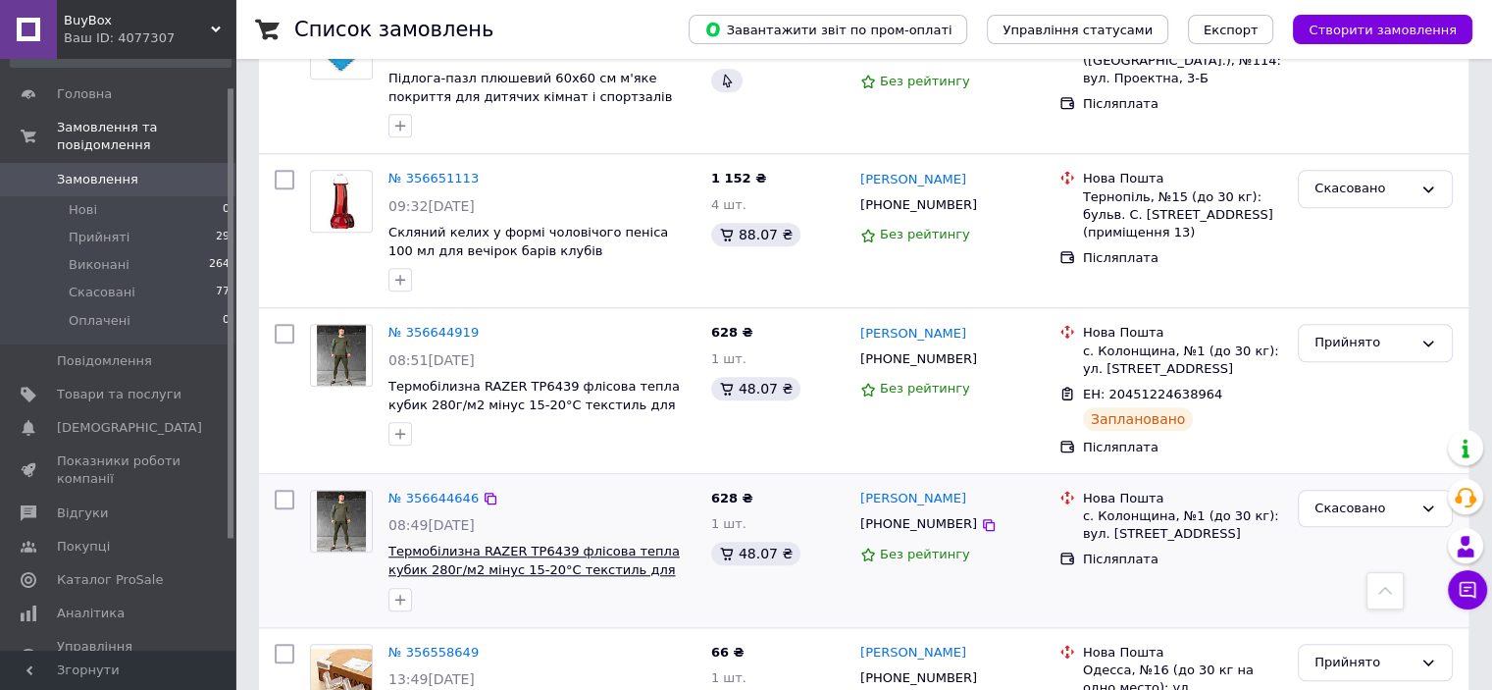
scroll to position [1569, 0]
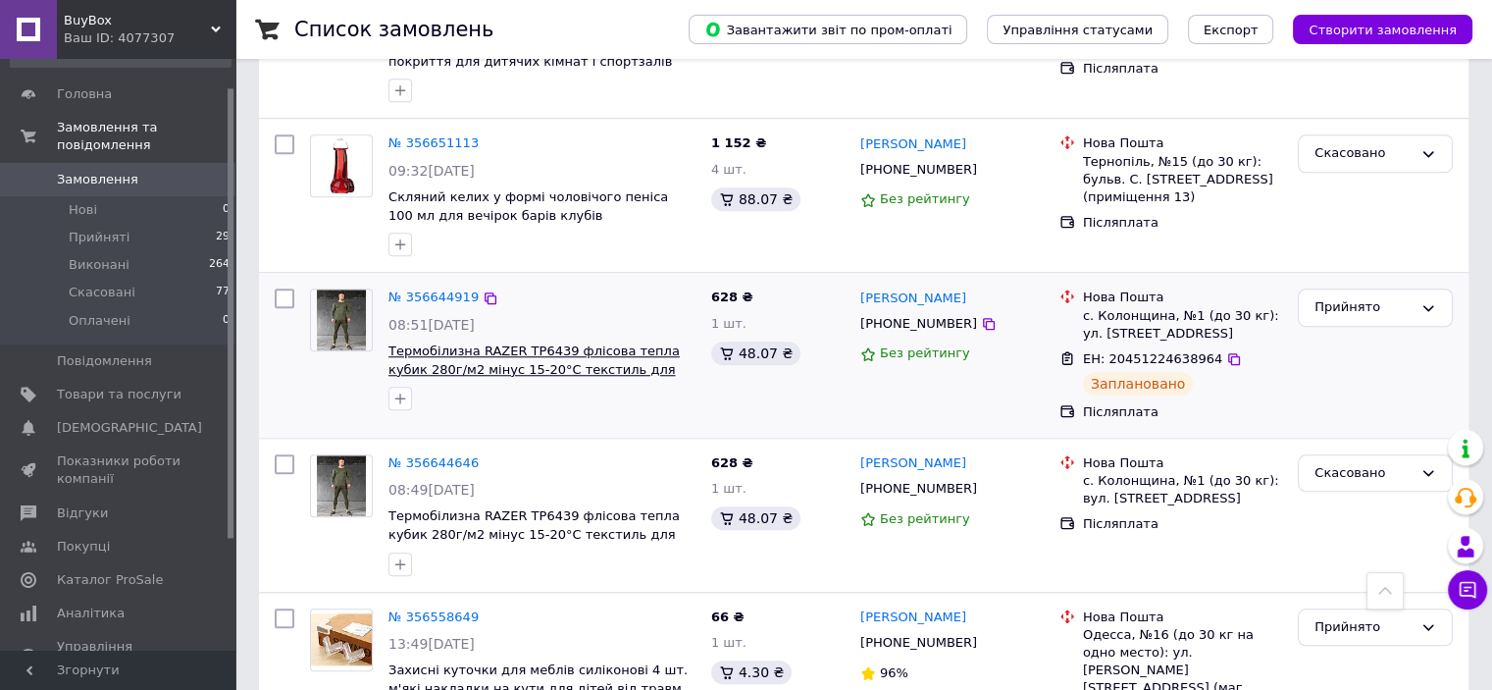
click at [516, 343] on span "Термобілизна RAZER ТР6439 флісова тепла кубик 280г/м2 мінус 15-20°C текстиль дл…" at bounding box center [533, 368] width 291 height 51
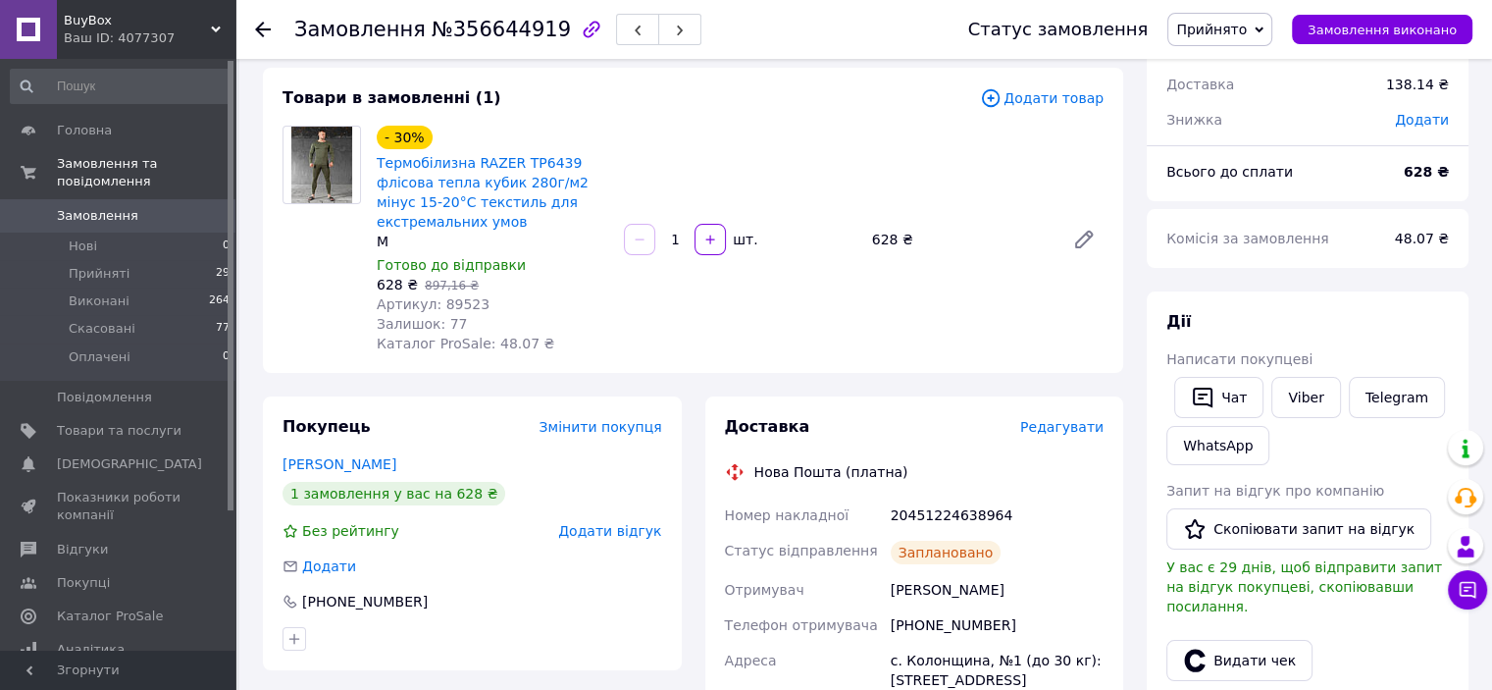
scroll to position [98, 0]
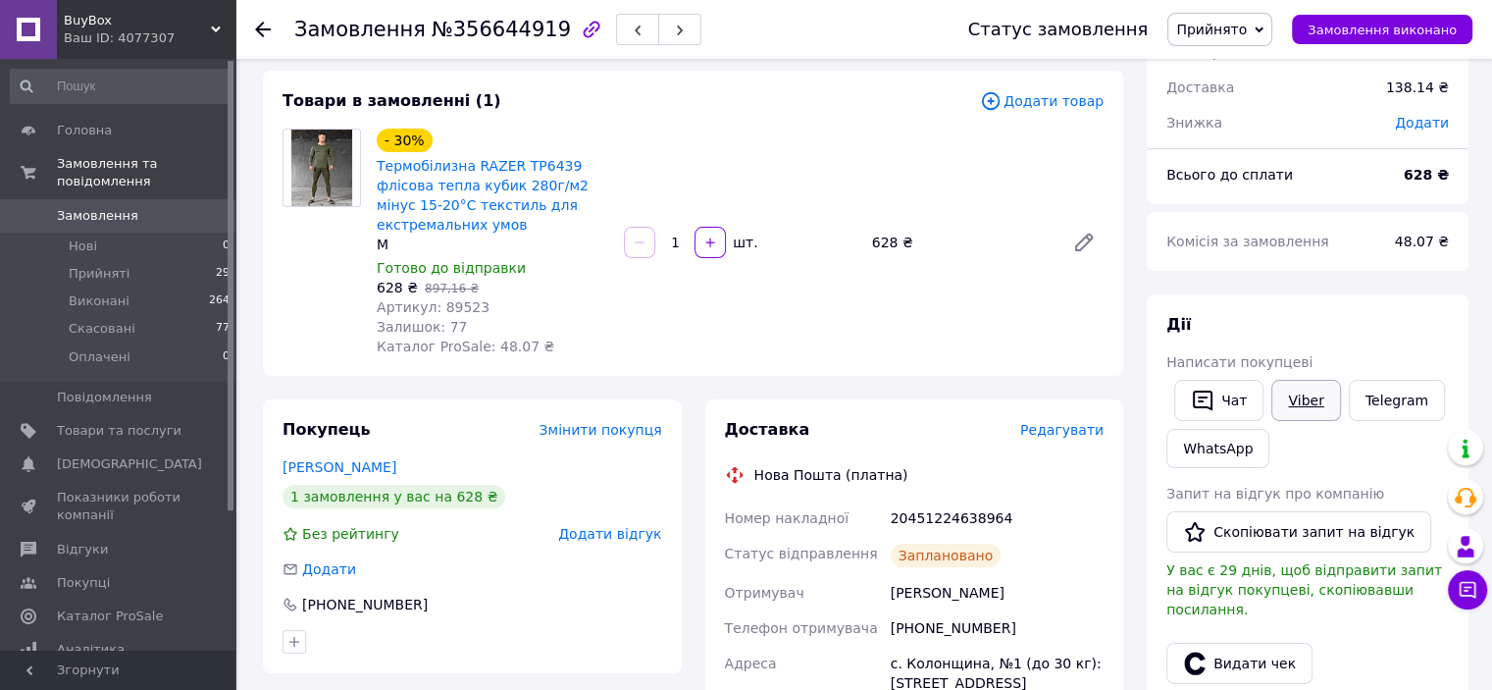
click at [1303, 401] on link "Viber" at bounding box center [1305, 400] width 69 height 41
click at [552, 310] on div "Артикул: 89523" at bounding box center [492, 307] width 231 height 20
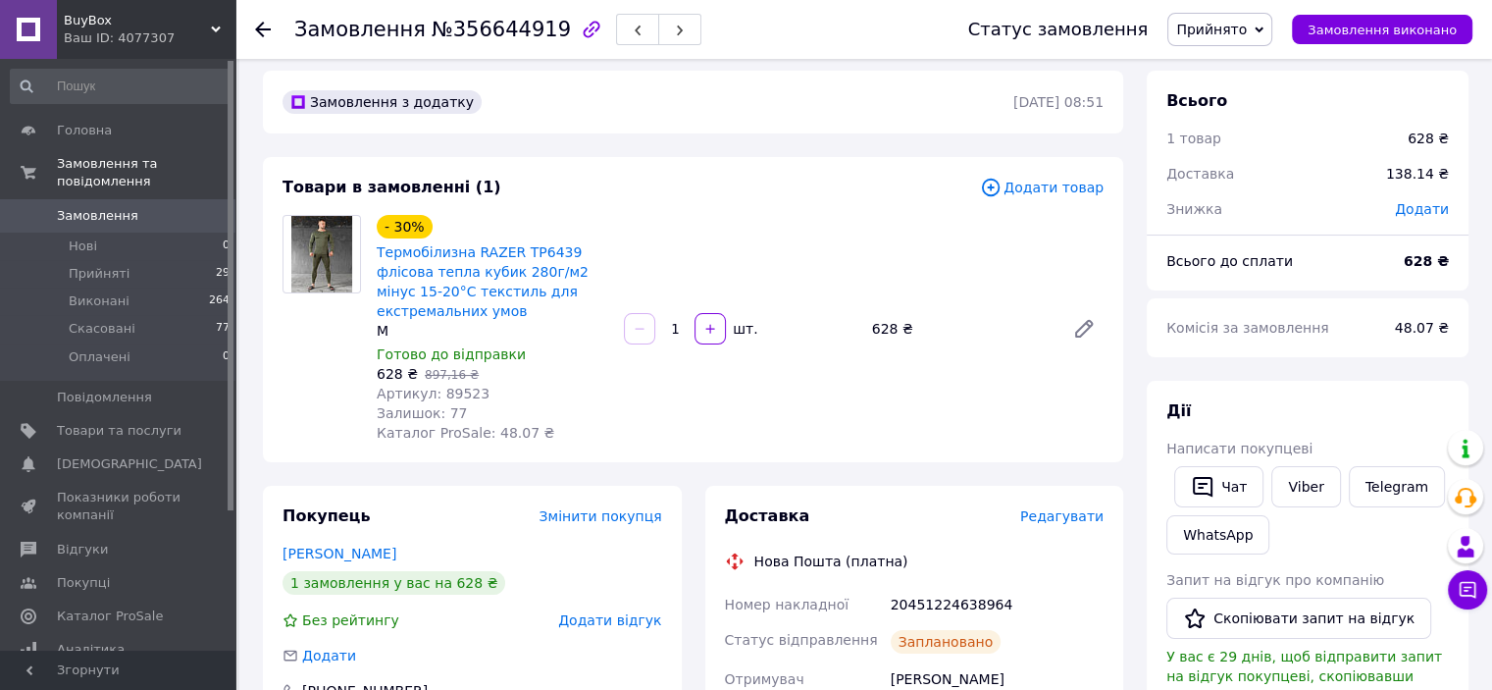
scroll to position [0, 0]
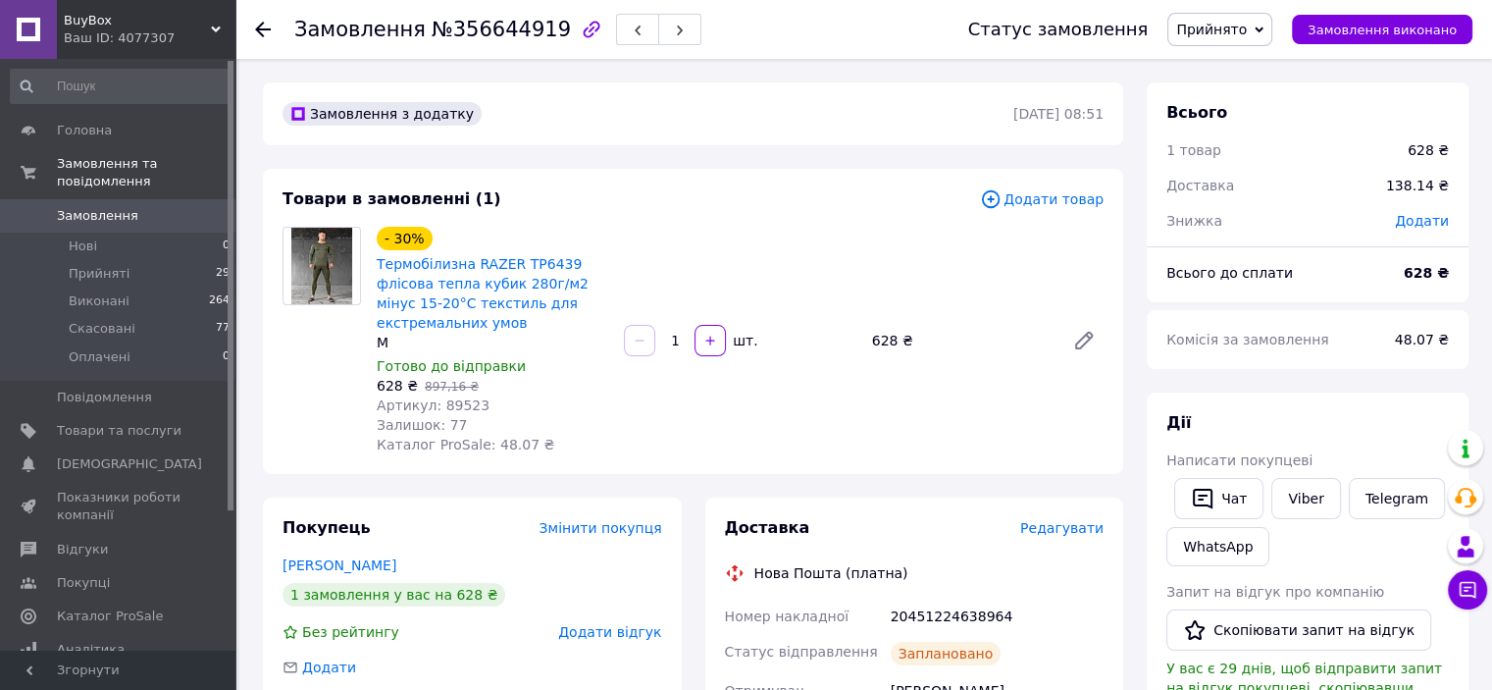
click at [1258, 42] on span "Прийнято" at bounding box center [1219, 29] width 105 height 33
click at [1224, 106] on li "Скасовано" at bounding box center [1219, 97] width 103 height 29
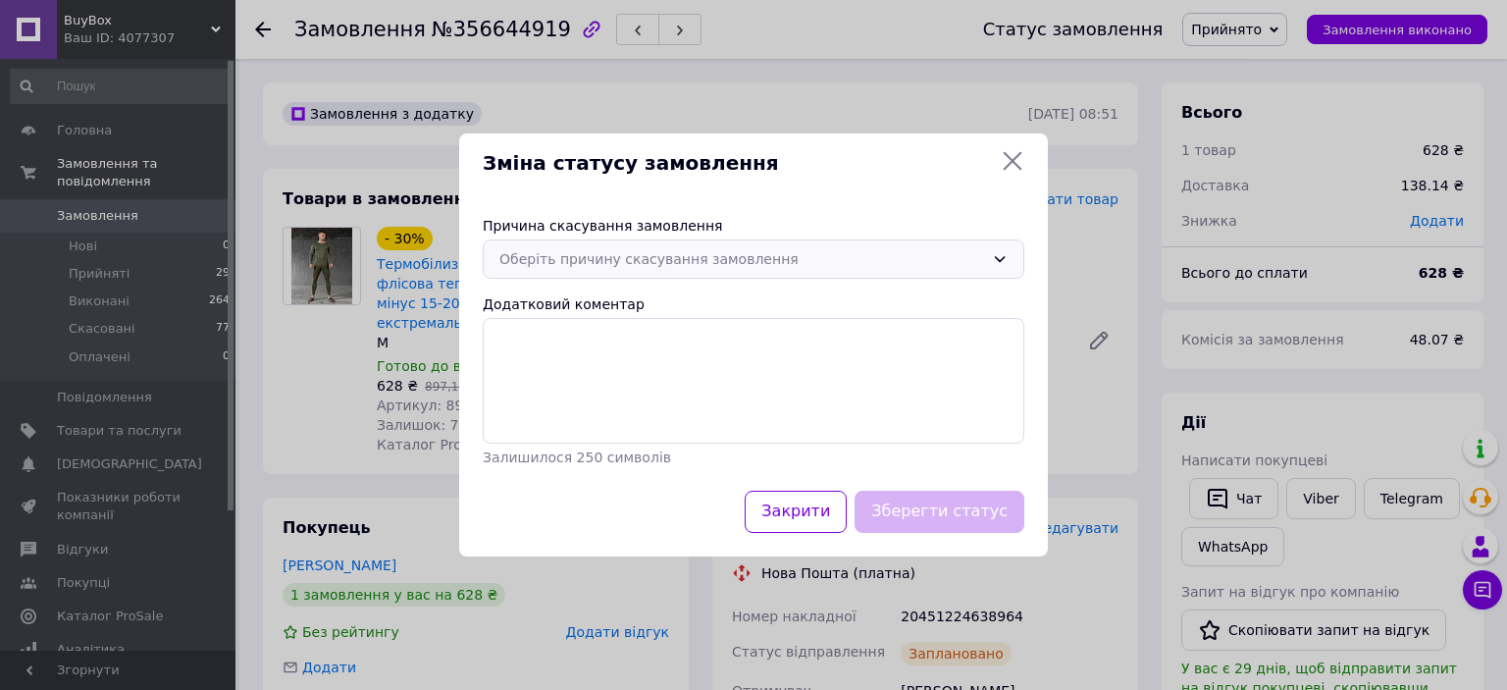
click at [679, 266] on div "Оберіть причину скасування замовлення" at bounding box center [741, 259] width 485 height 22
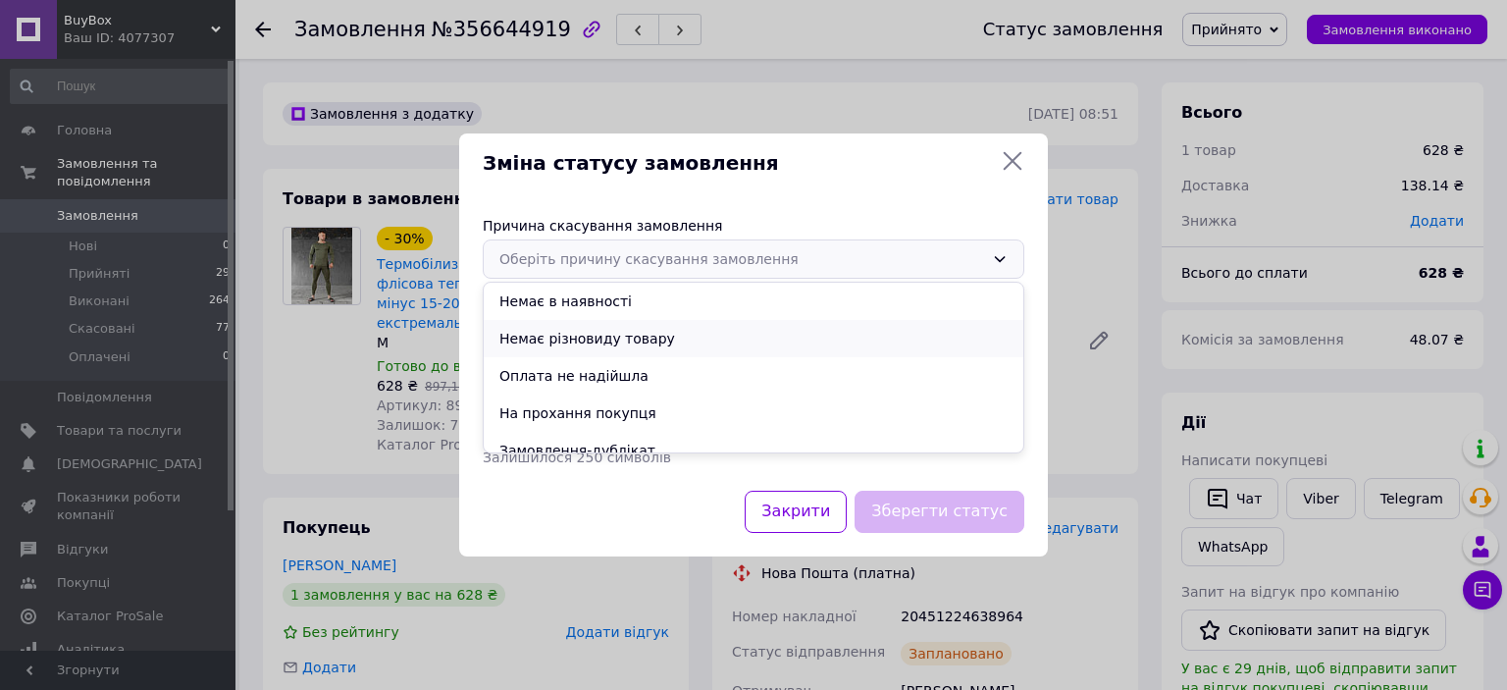
click at [597, 338] on li "Немає різновиду товару" at bounding box center [753, 338] width 539 height 37
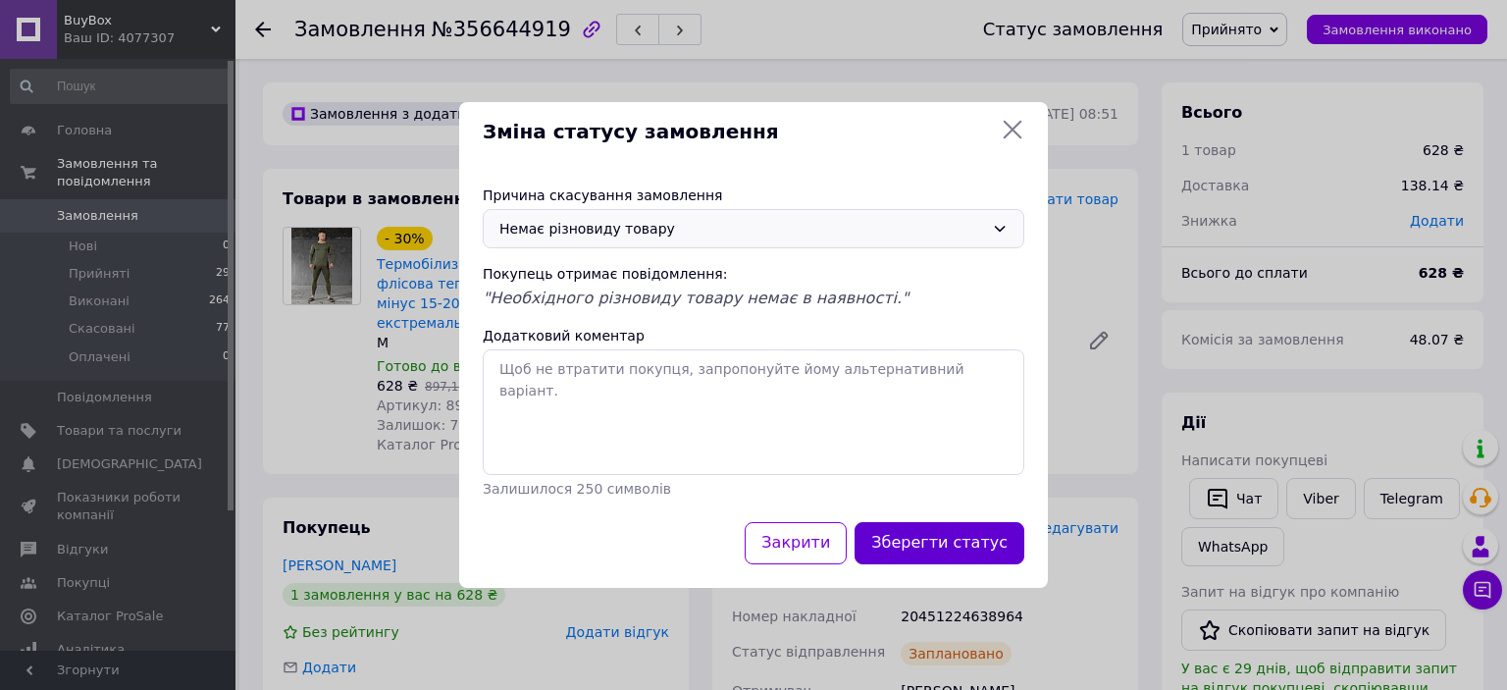
click at [963, 541] on button "Зберегти статус" at bounding box center [939, 543] width 170 height 42
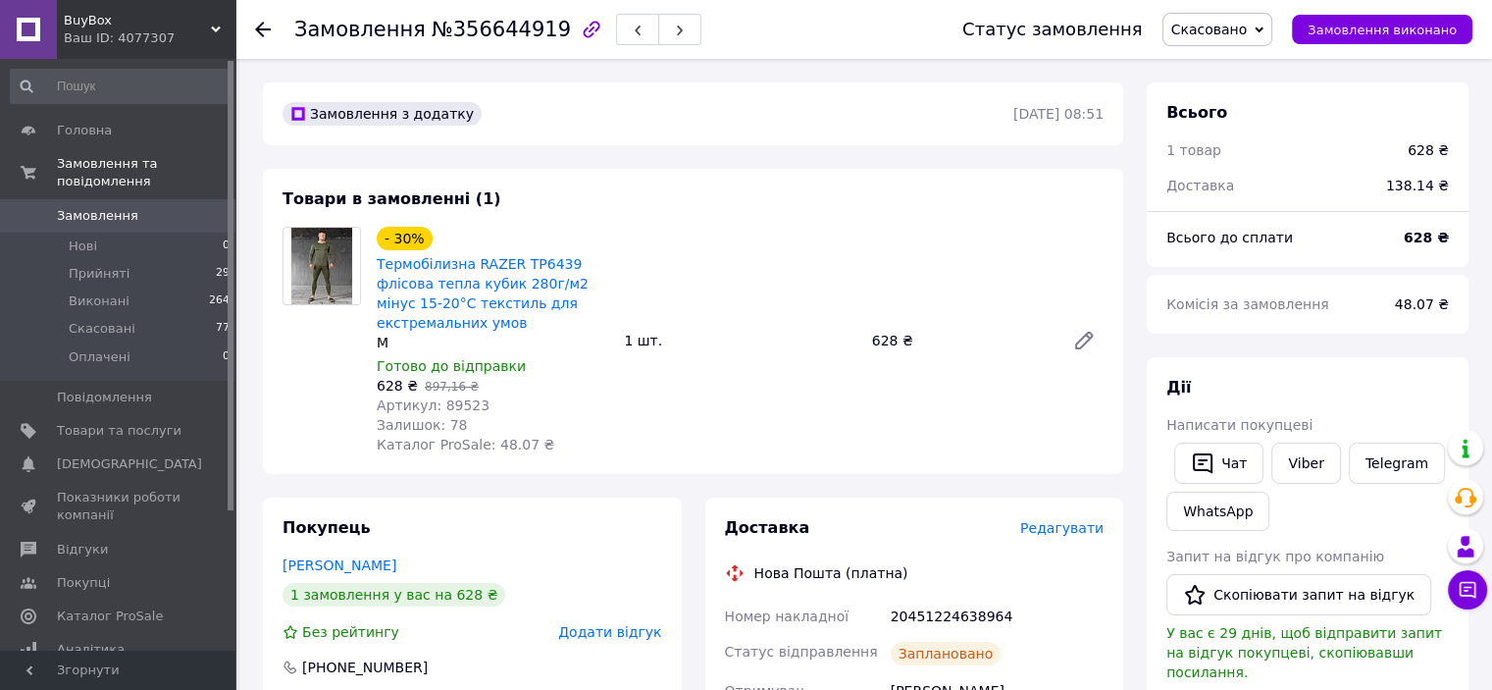
click at [115, 207] on span "Замовлення" at bounding box center [97, 216] width 81 height 18
